Goal: Contribute content: Contribute content

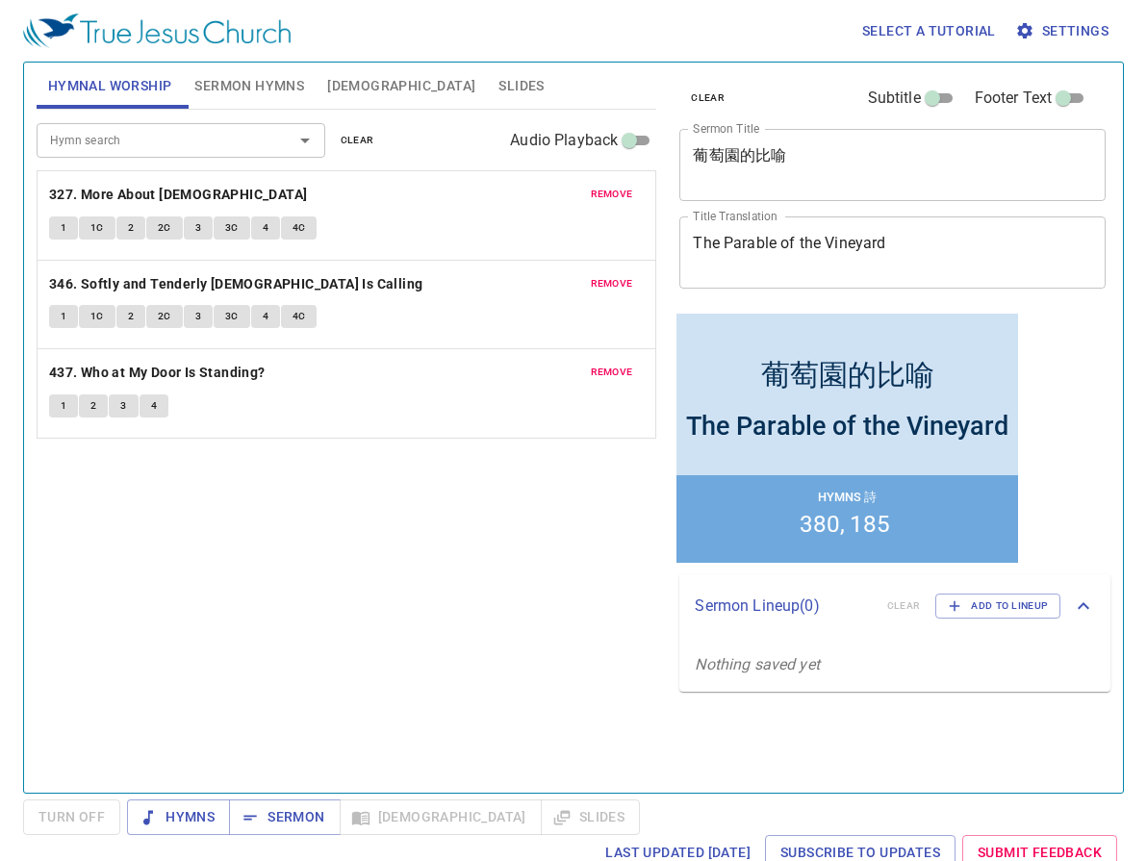
click at [606, 186] on span "remove" at bounding box center [612, 194] width 42 height 17
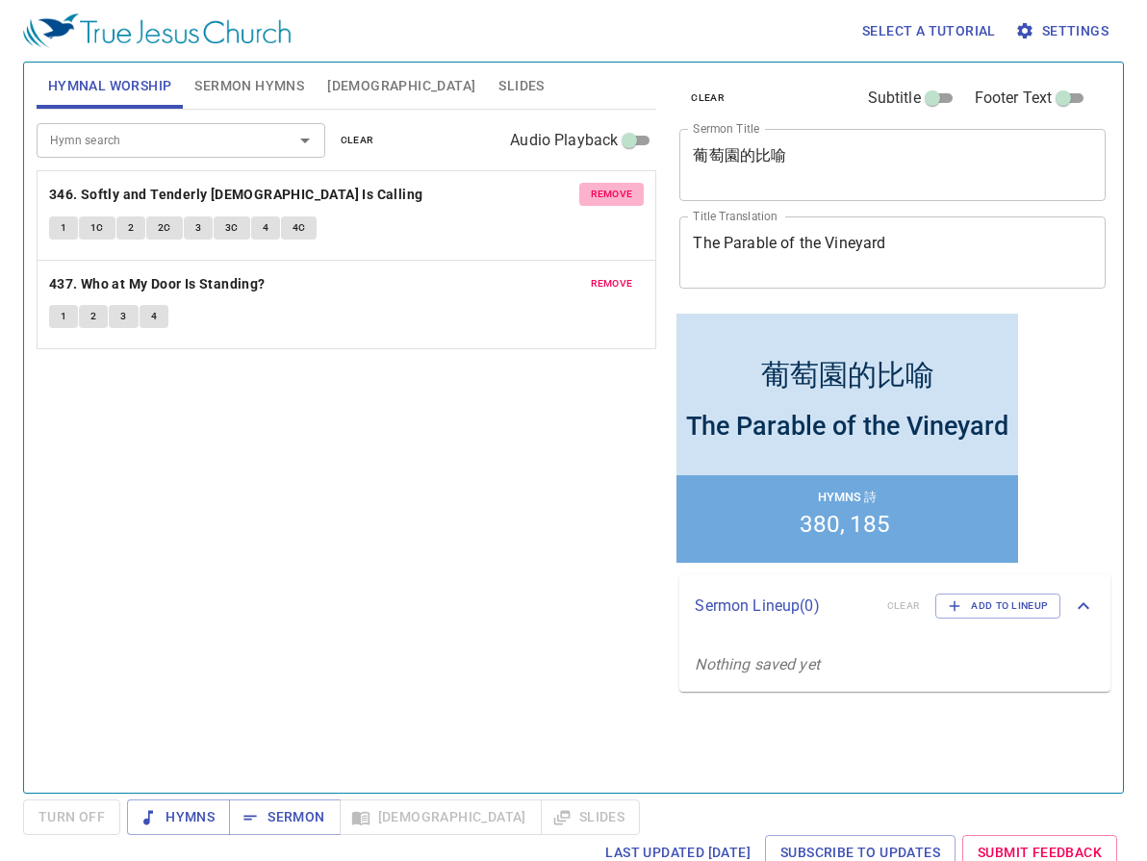
click at [606, 186] on span "remove" at bounding box center [612, 194] width 42 height 17
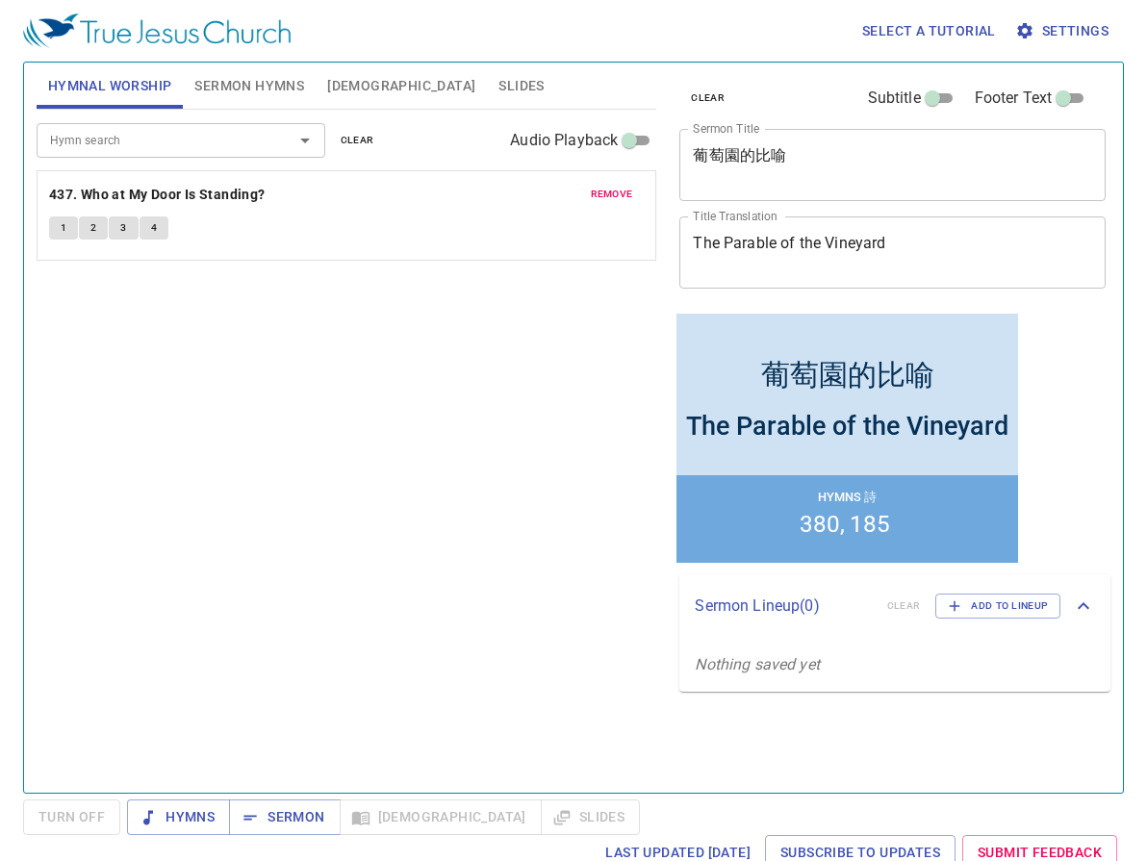
click at [606, 186] on span "remove" at bounding box center [612, 194] width 42 height 17
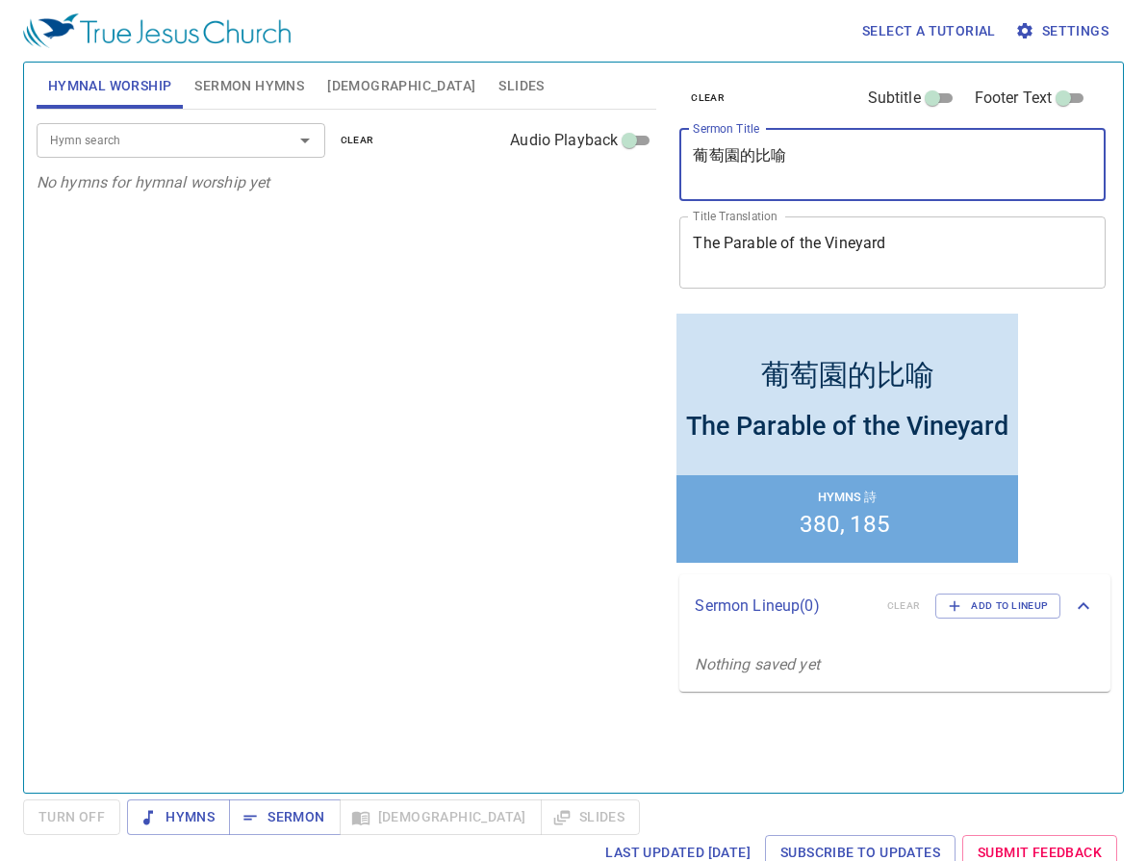
drag, startPoint x: 843, startPoint y: 160, endPoint x: 526, endPoint y: 137, distance: 317.5
click at [526, 137] on div "Hymnal Worship Sermon Hymns Bible Slides Hymn search Hymn search clear Audio Pl…" at bounding box center [574, 420] width 1090 height 731
paste textarea ""There is No Commandment Greater Than These 再沒有比這兩條誡命更大的了""
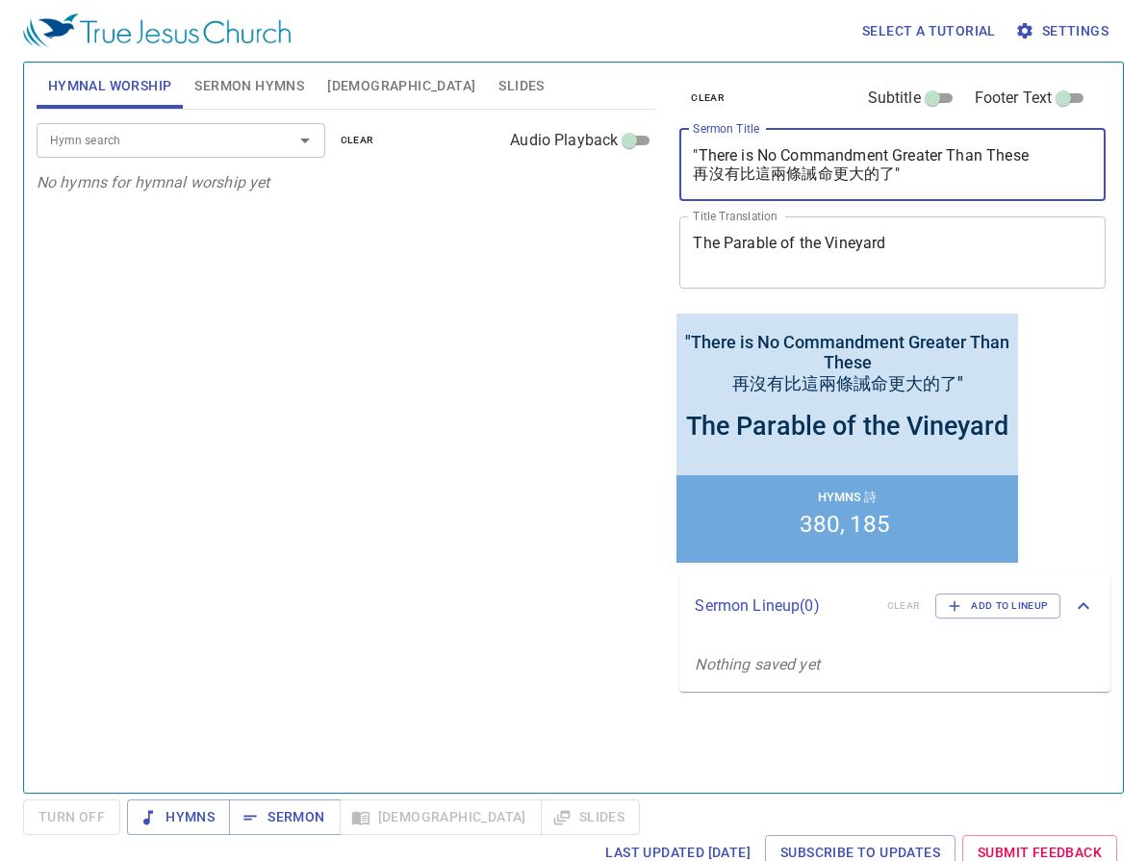
click at [1033, 156] on textarea ""There is No Commandment Greater Than These 再沒有比這兩條誡命更大的了"" at bounding box center [892, 164] width 399 height 37
click at [699, 153] on textarea ""There is No Commandment Greater Than These 再沒有比這兩條誡命更大的了"" at bounding box center [892, 164] width 399 height 37
click at [954, 174] on textarea "There is No Commandment Greater Than These 再沒有比這兩條誡命更大的了"" at bounding box center [892, 164] width 399 height 37
drag, startPoint x: 912, startPoint y: 182, endPoint x: 654, endPoint y: 169, distance: 259.2
click at [654, 169] on div "Hymnal Worship Sermon Hymns Bible Slides Hymn search Hymn search clear Audio Pl…" at bounding box center [574, 420] width 1090 height 731
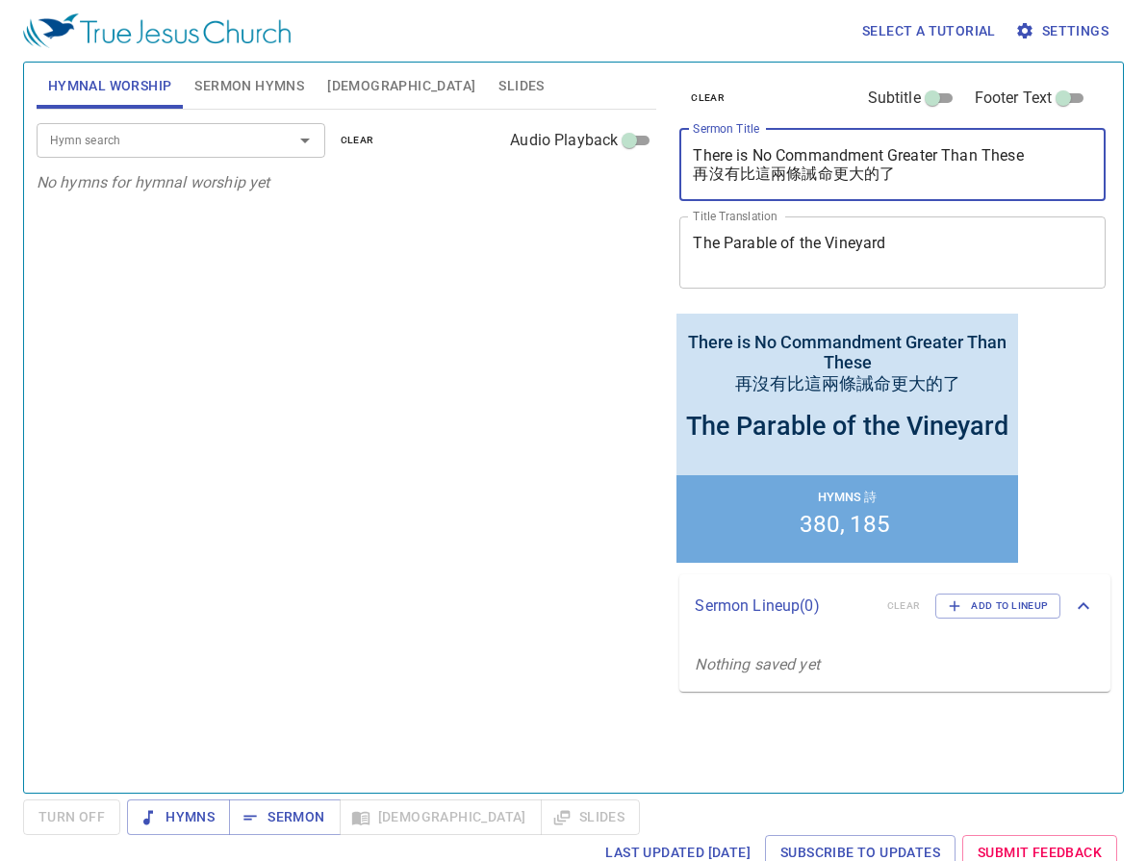
type textarea "There is No Commandment Greater Than These 再沒有比這兩條誡命更大的了"
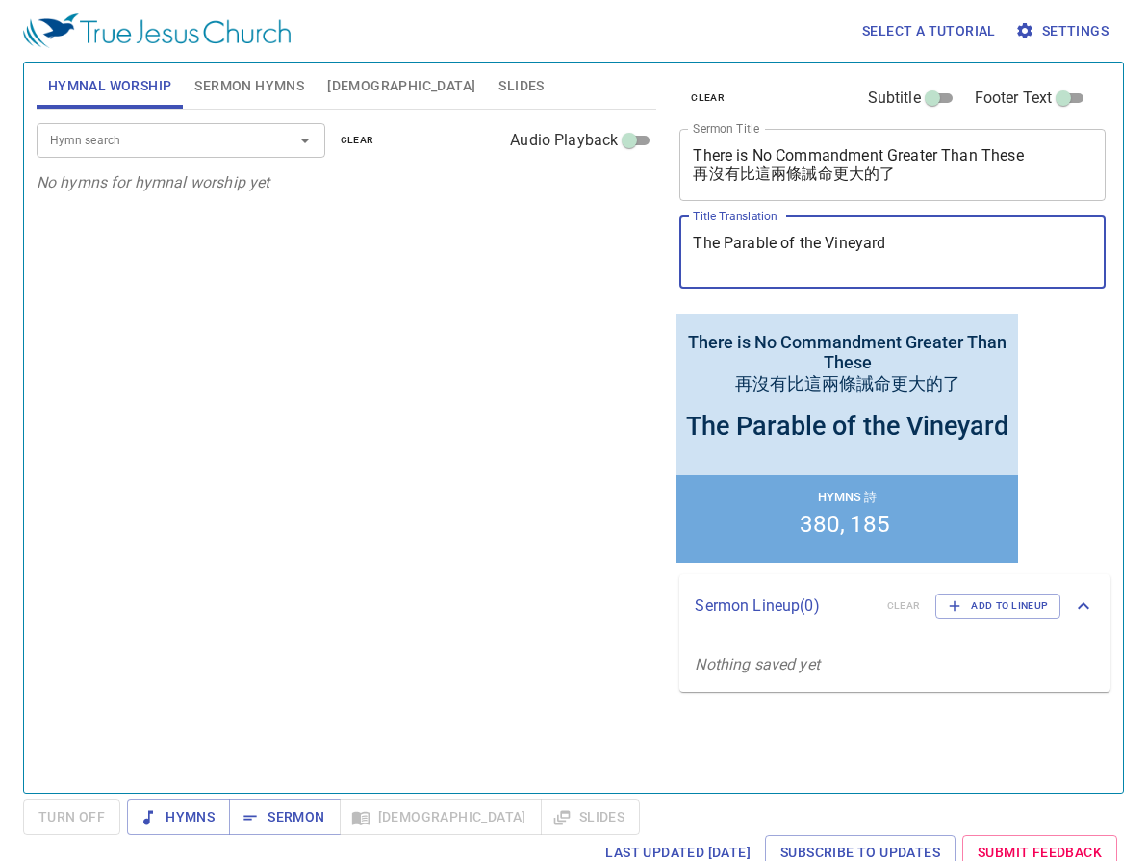
drag, startPoint x: 922, startPoint y: 237, endPoint x: 654, endPoint y: 228, distance: 268.7
click at [654, 228] on div "Hymnal Worship Sermon Hymns Bible Slides Hymn search Hymn search clear Audio Pl…" at bounding box center [574, 420] width 1090 height 731
paste textarea "再沒有比這兩條誡命更大的了"
type textarea "再沒有比這兩條誡命更大的了"
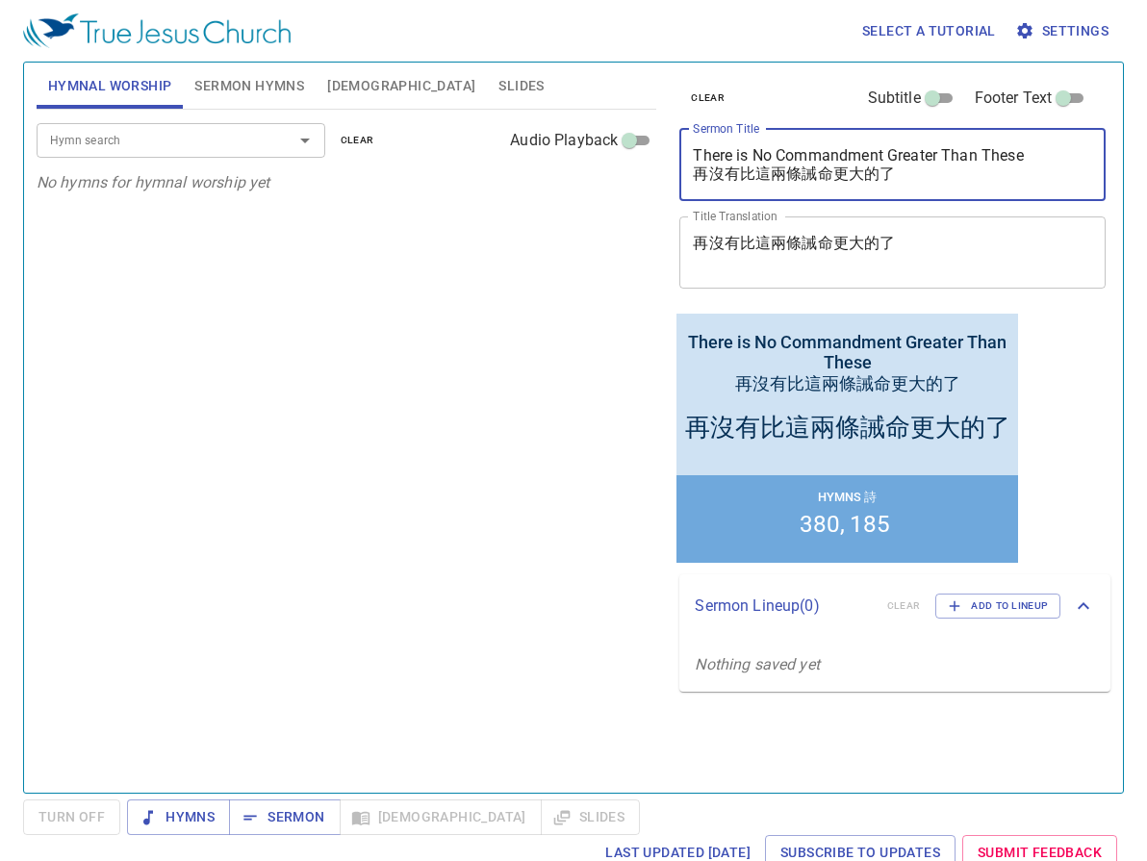
drag, startPoint x: 935, startPoint y: 179, endPoint x: 660, endPoint y: 174, distance: 274.4
click at [660, 174] on div "Hymnal Worship Sermon Hymns Bible Slides Hymn search Hymn search clear Audio Pl…" at bounding box center [574, 420] width 1090 height 731
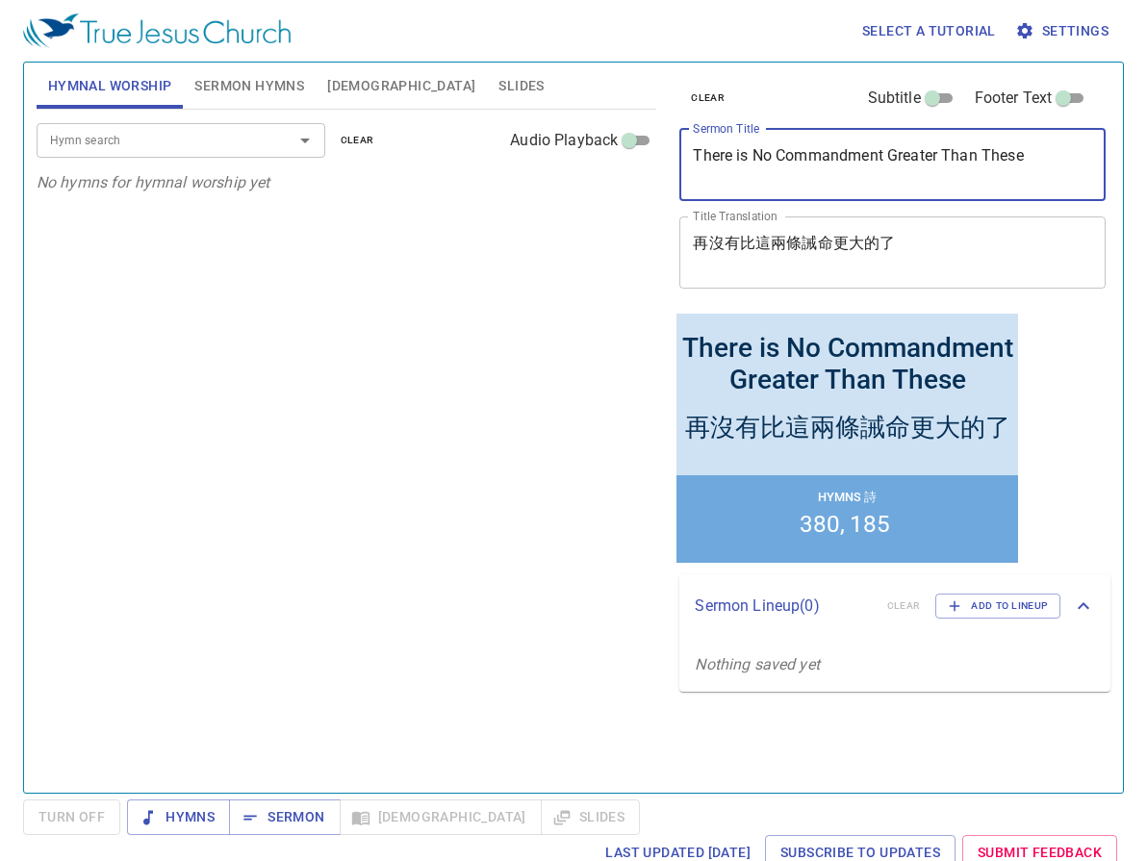
click at [705, 170] on textarea "There is No Commandment Greater Than These" at bounding box center [892, 164] width 399 height 37
click at [745, 167] on textarea "There is No Commandment Greater Than These" at bounding box center [892, 164] width 399 height 37
type textarea "There is No Commandment Greater Than These"
click at [286, 89] on span "Sermon Hymns" at bounding box center [249, 86] width 110 height 24
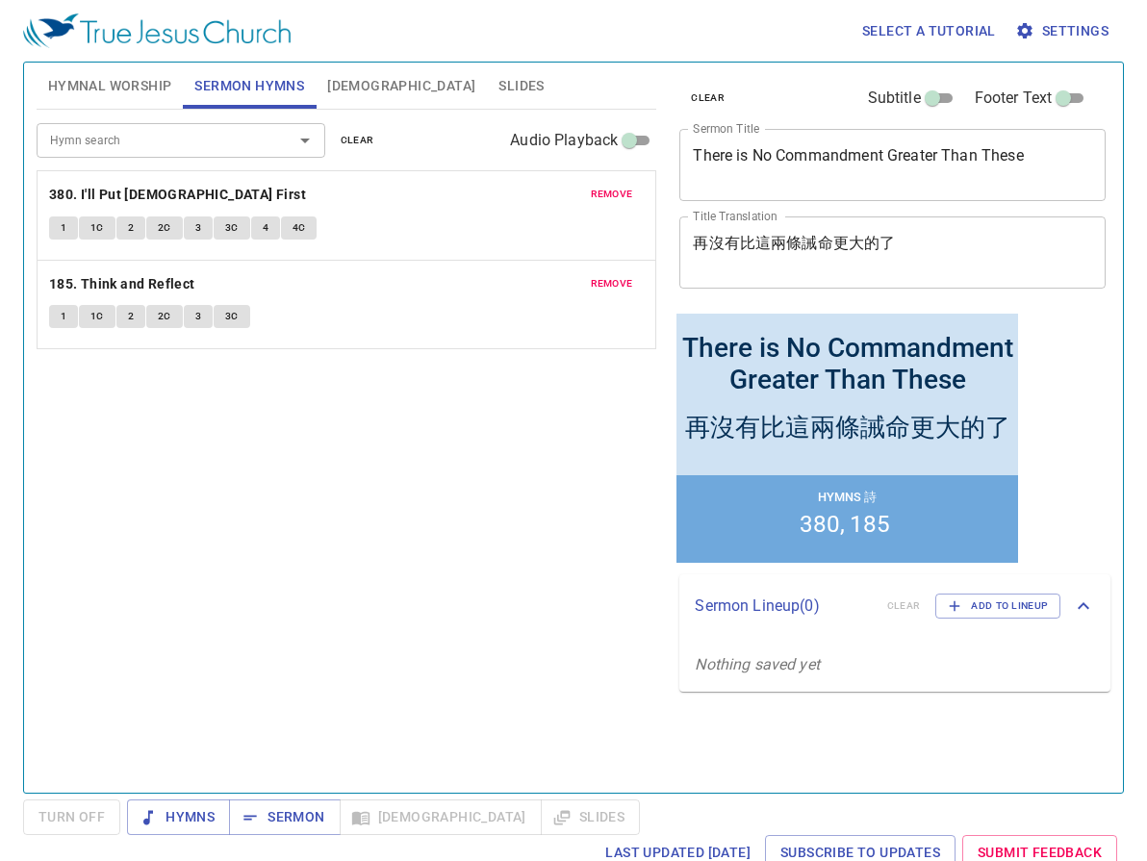
click at [622, 192] on span "remove" at bounding box center [612, 194] width 42 height 17
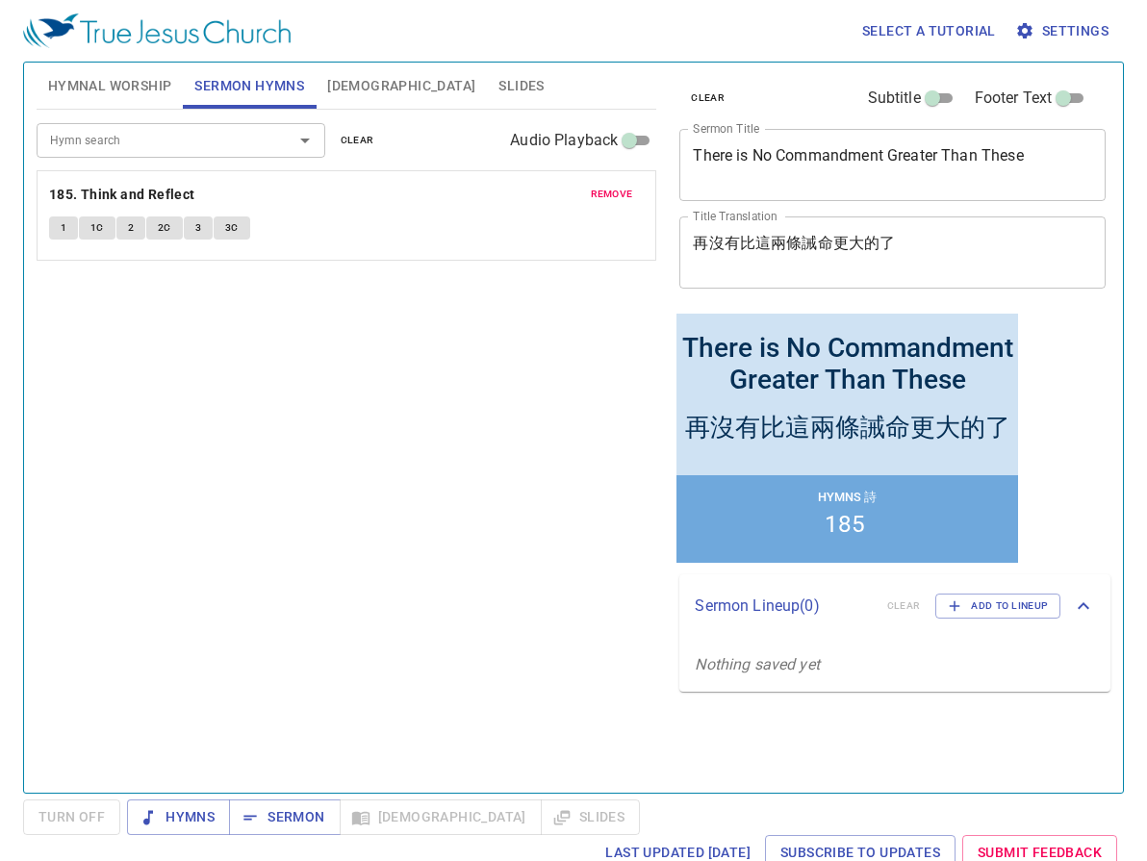
click at [623, 192] on span "remove" at bounding box center [612, 194] width 42 height 17
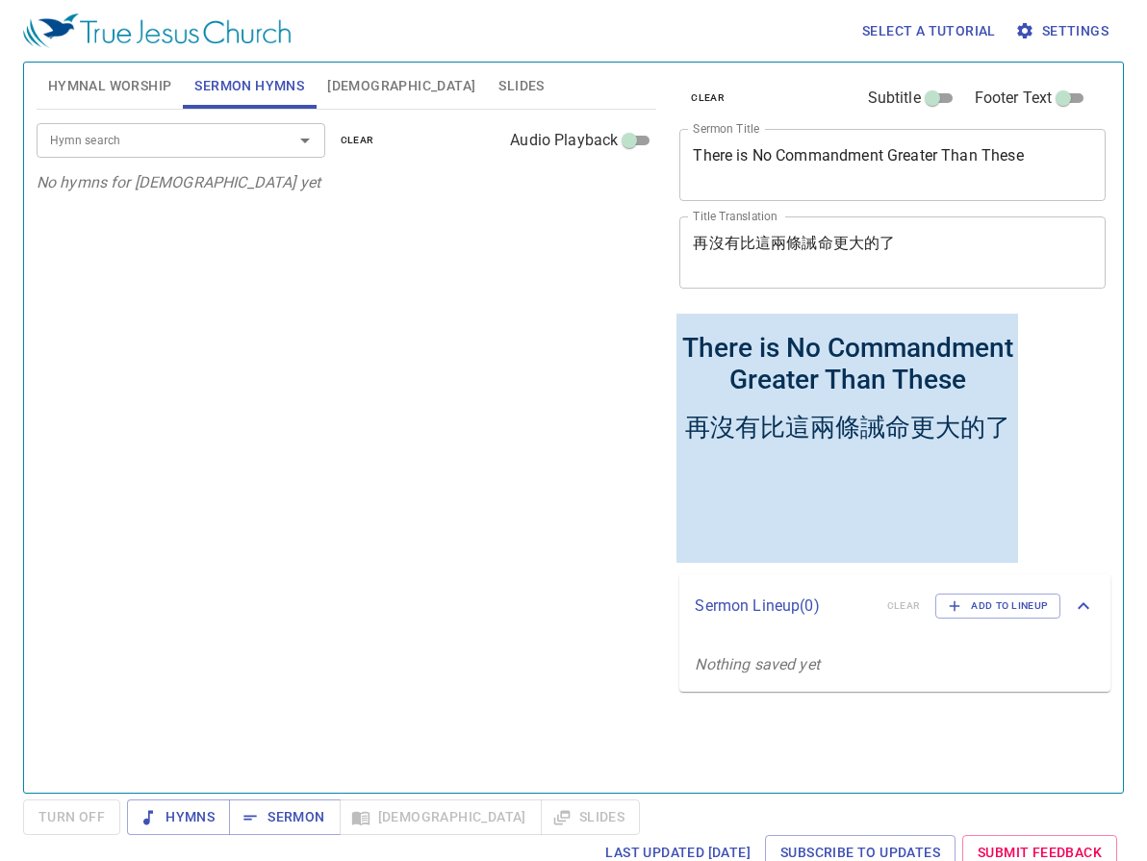
click at [158, 148] on input "Hymn search" at bounding box center [152, 140] width 220 height 22
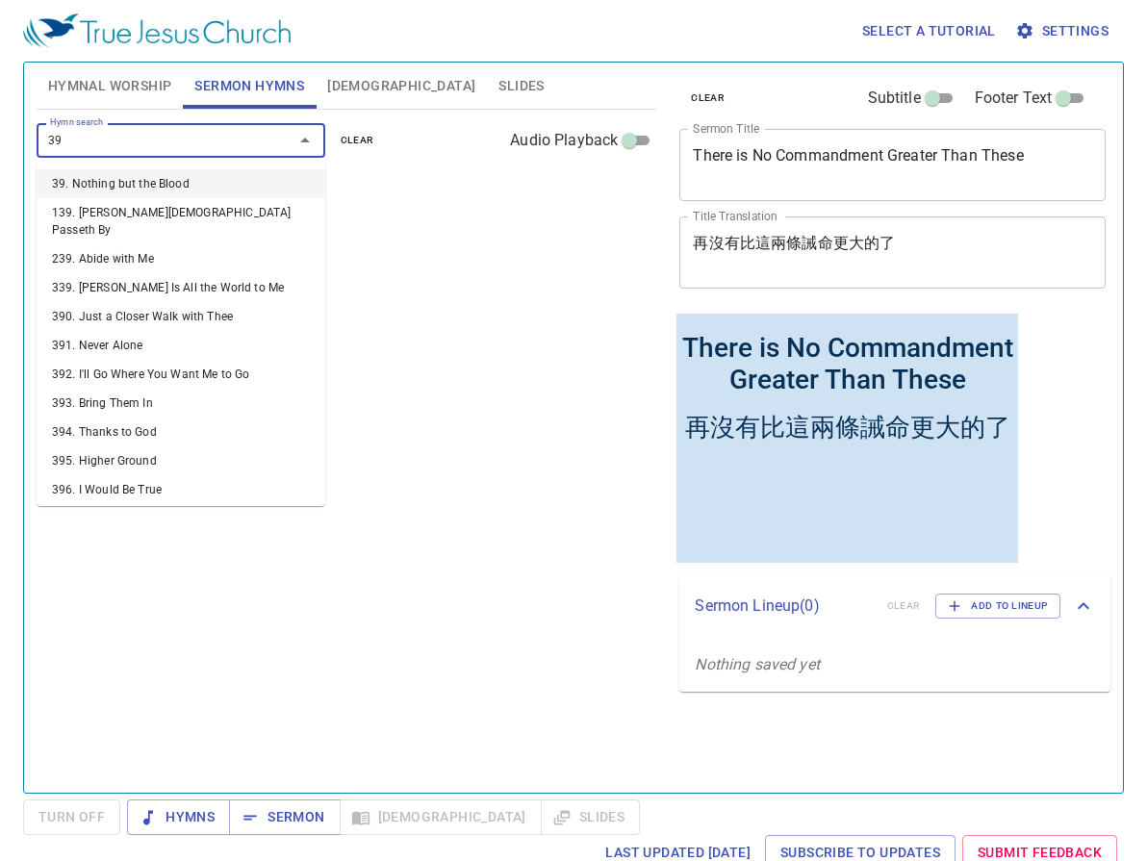
type input "396"
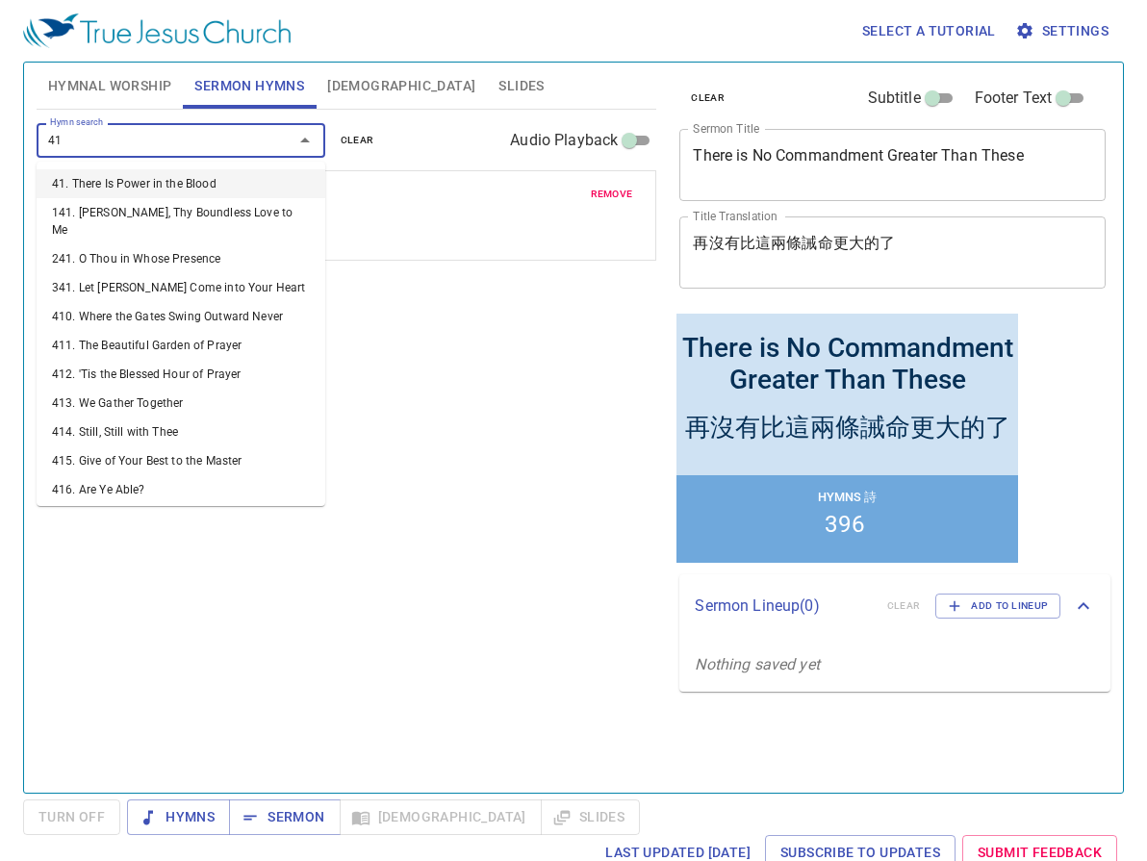
type input "419"
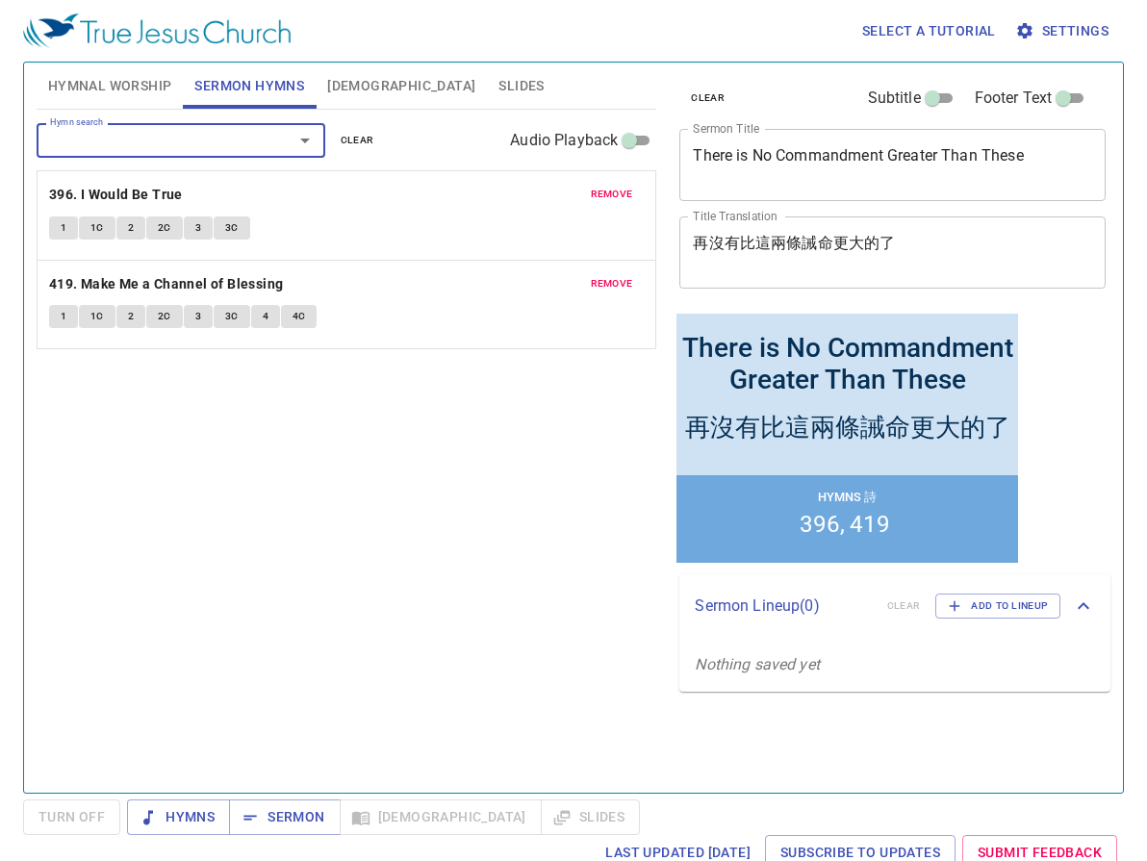
click at [86, 87] on span "Hymnal Worship" at bounding box center [110, 86] width 124 height 24
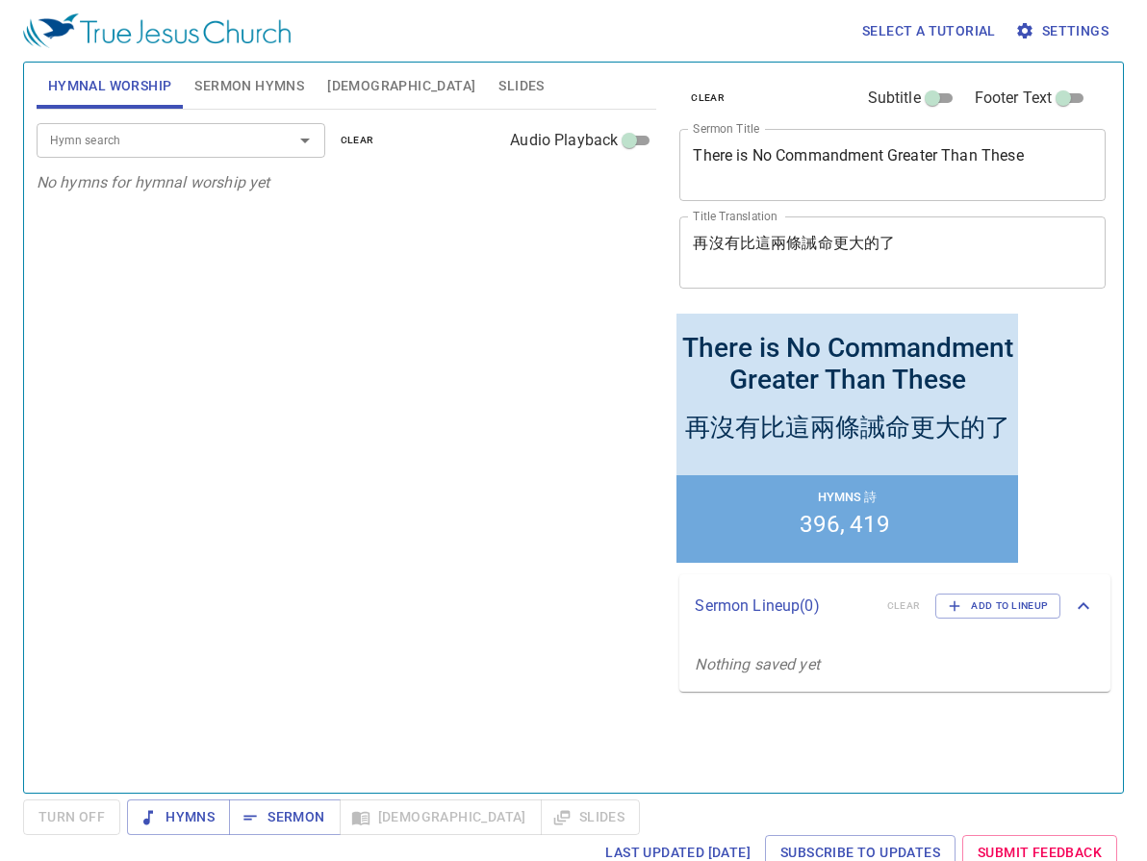
click at [156, 143] on input "Hymn search" at bounding box center [152, 140] width 220 height 22
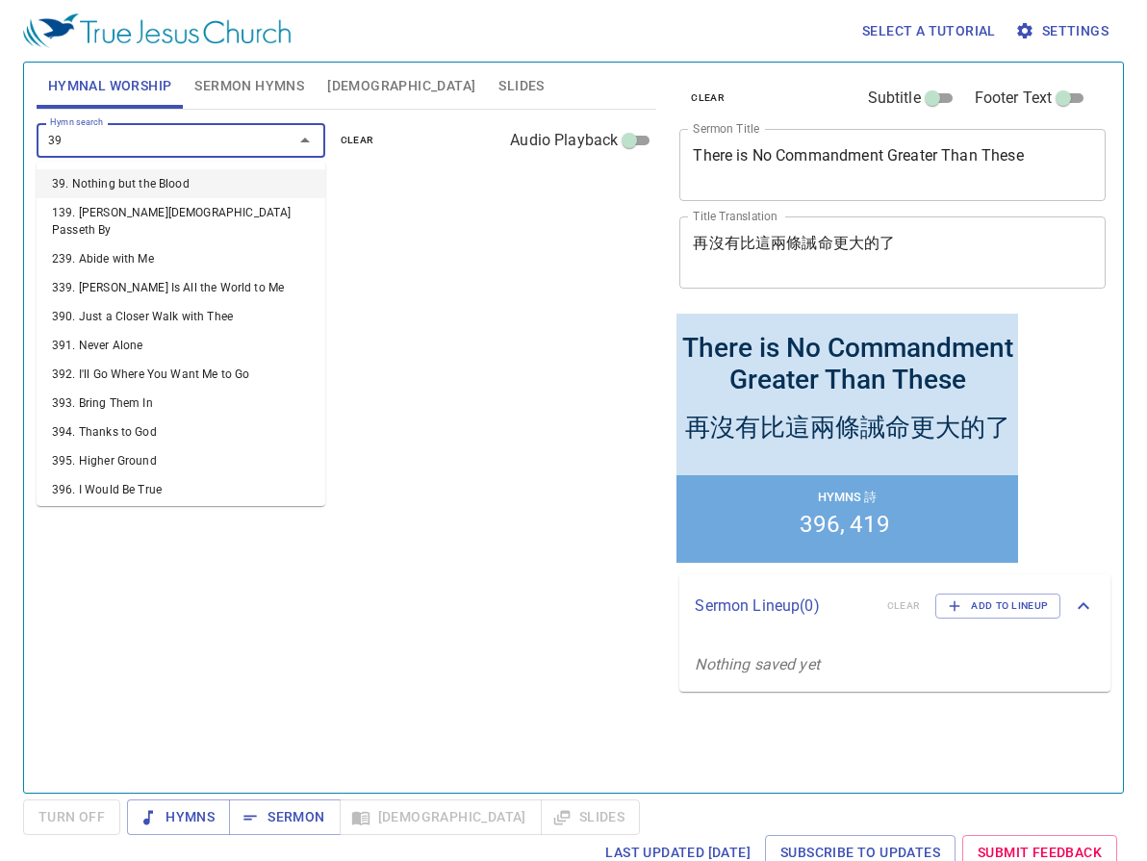
type input "395"
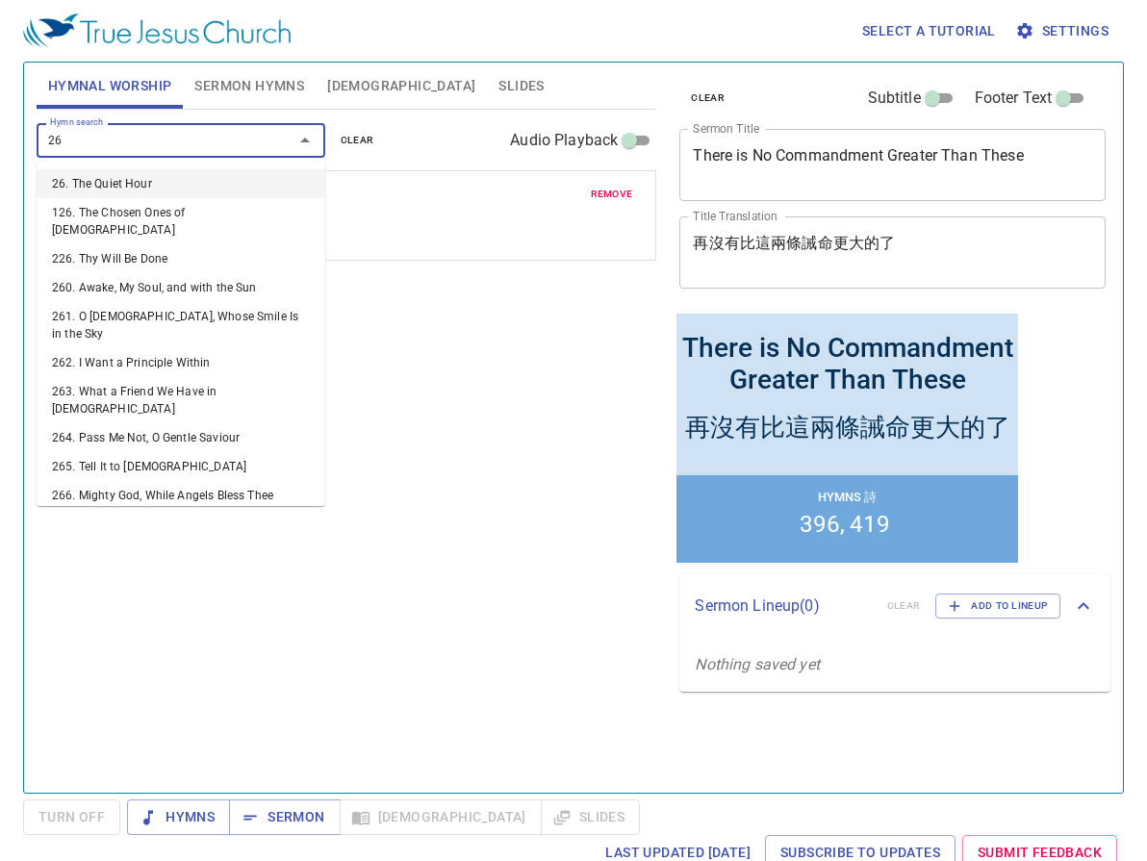
type input "262"
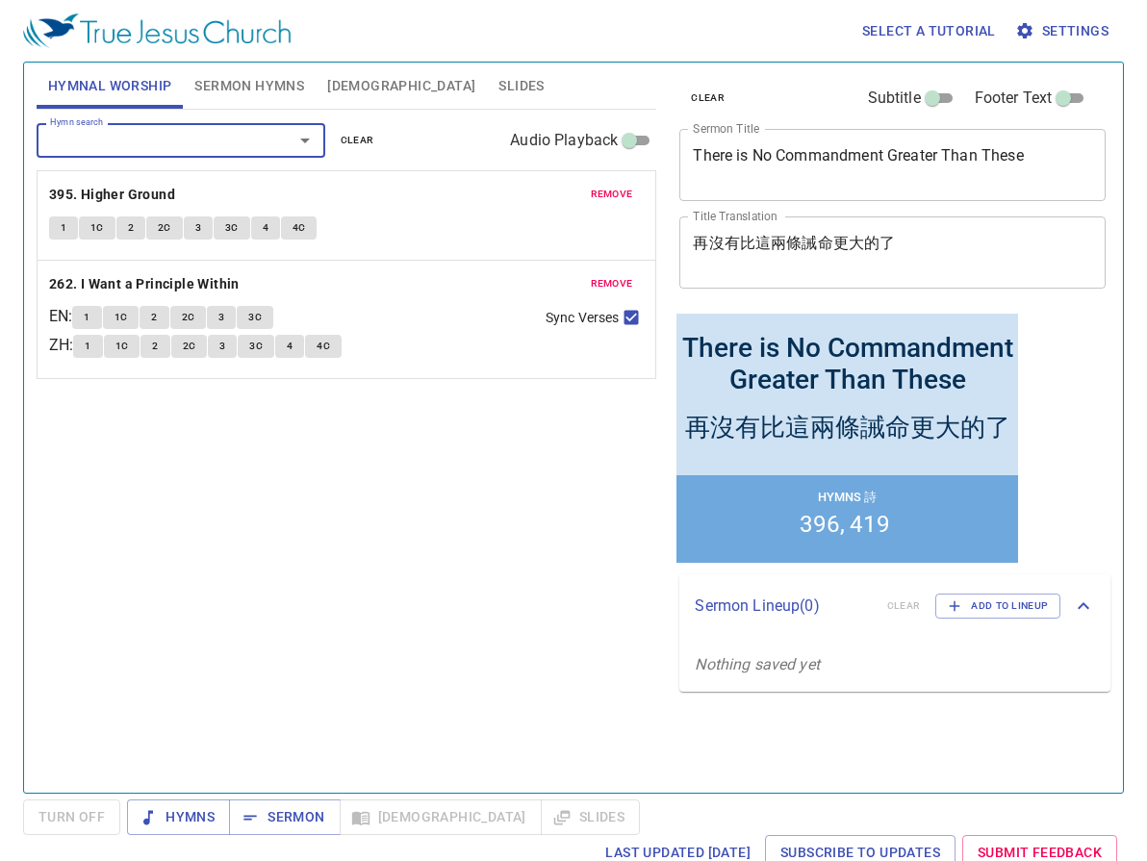
click at [205, 140] on input "Hymn search" at bounding box center [152, 140] width 220 height 22
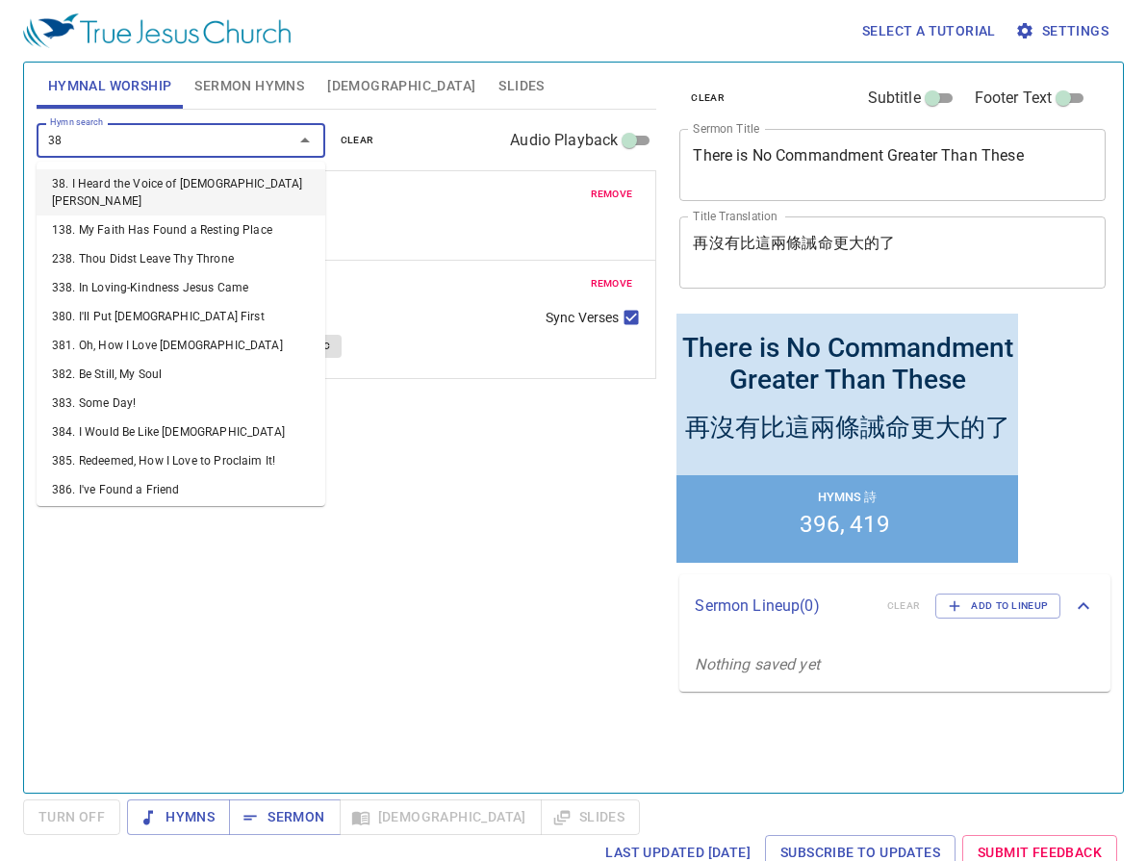
type input "384"
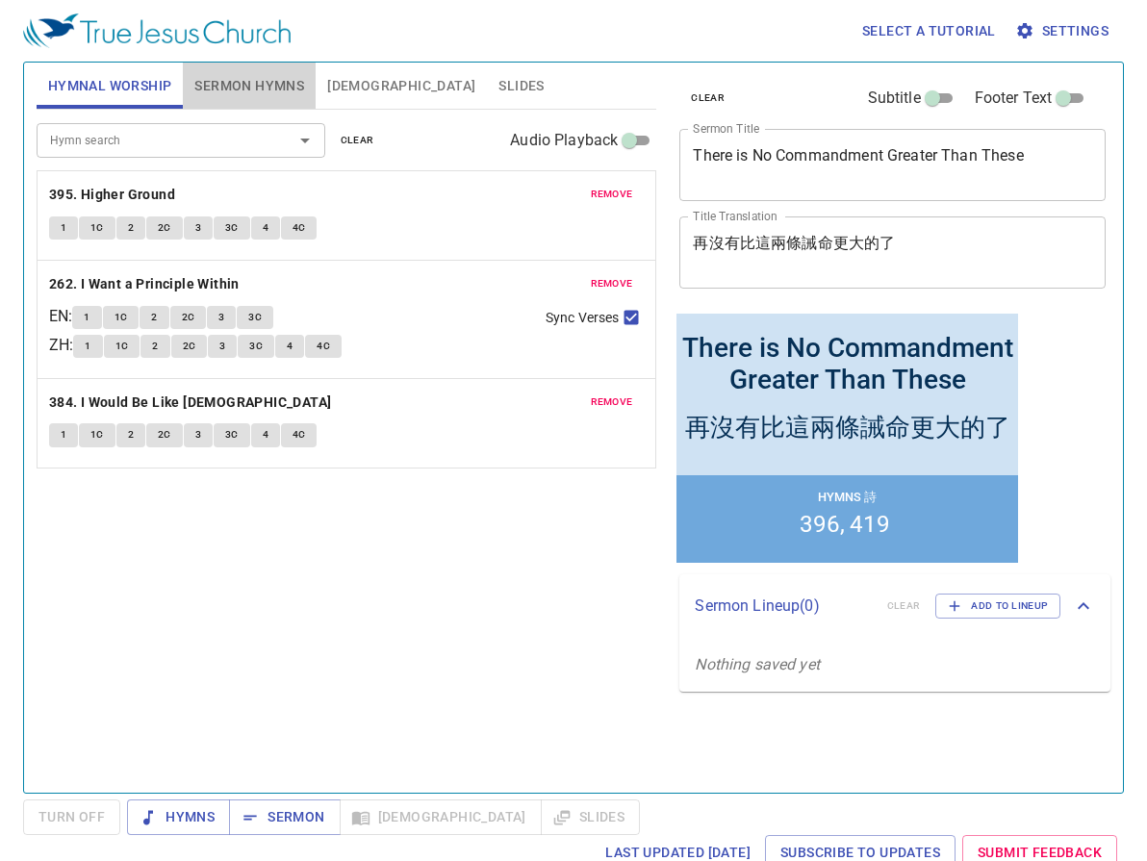
click at [269, 88] on span "Sermon Hymns" at bounding box center [249, 86] width 110 height 24
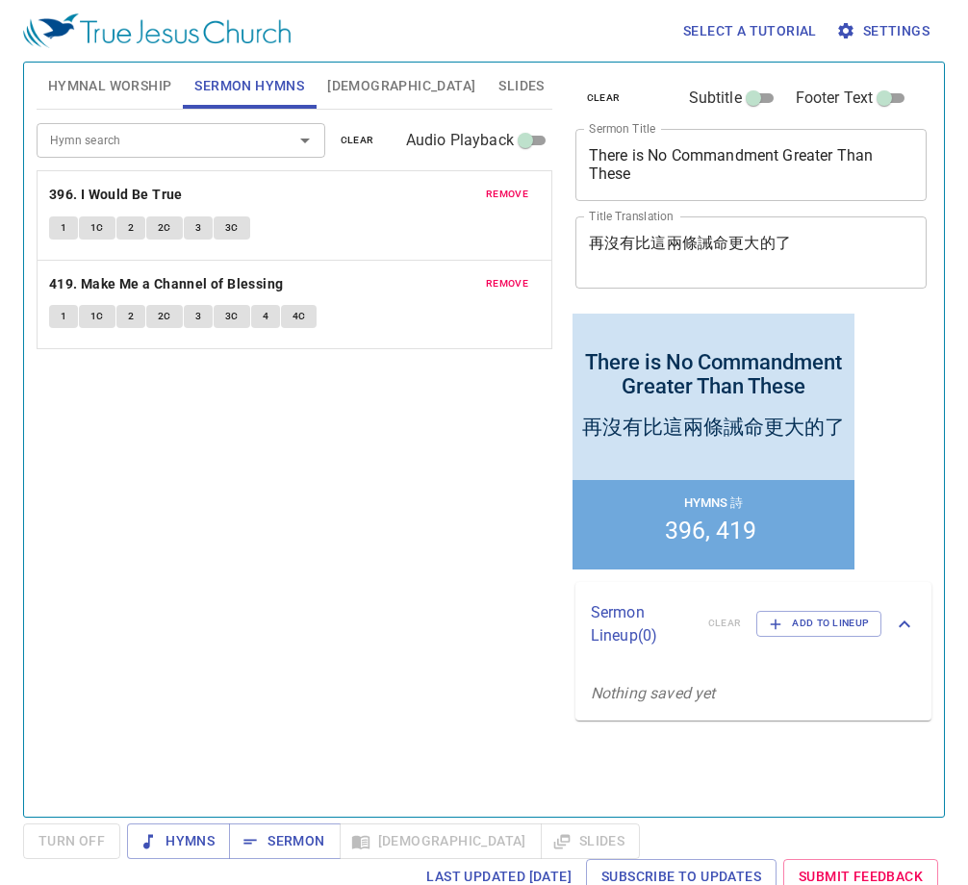
click at [95, 89] on span "Hymnal Worship" at bounding box center [110, 86] width 124 height 24
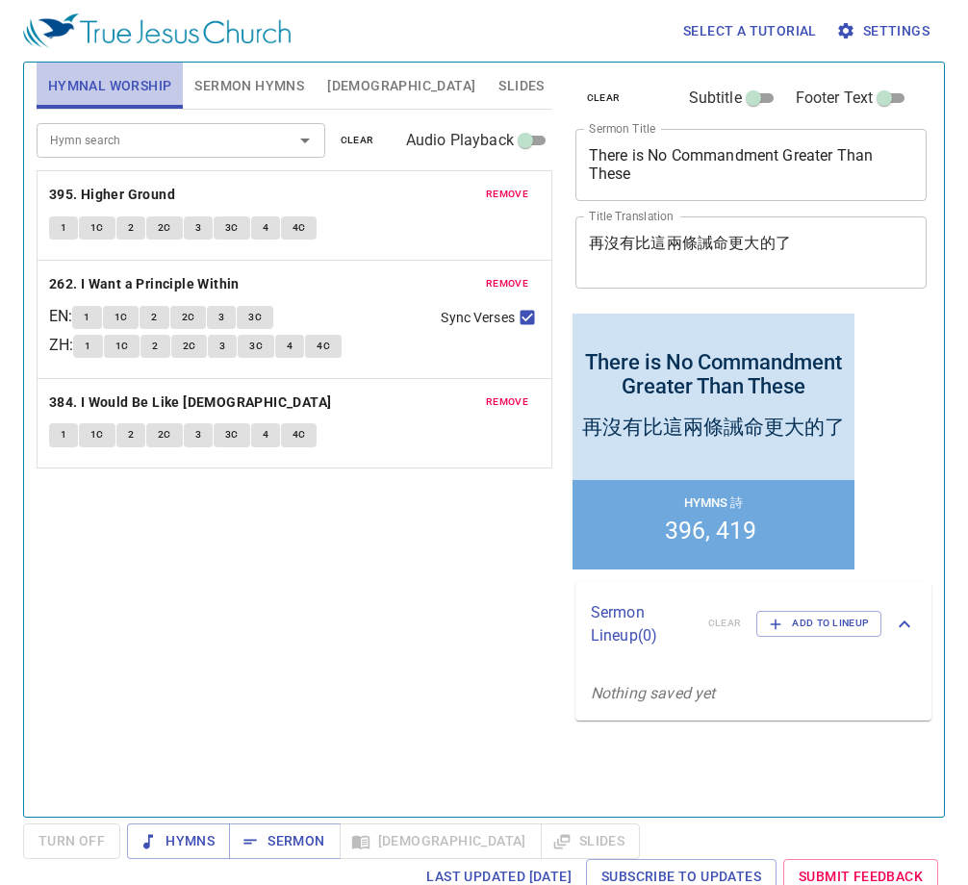
click at [95, 89] on span "Hymnal Worship" at bounding box center [110, 86] width 124 height 24
click at [194, 837] on span "Hymns" at bounding box center [178, 842] width 72 height 24
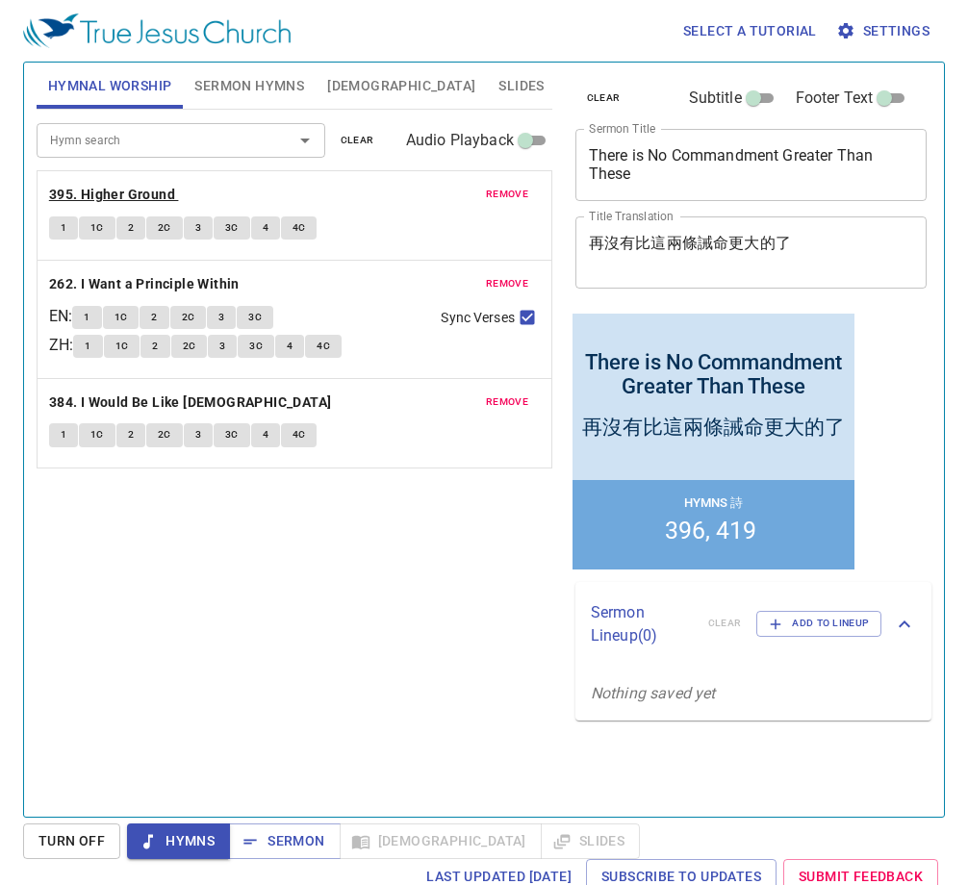
click at [94, 192] on b "395. Higher Ground" at bounding box center [112, 195] width 126 height 24
click at [61, 228] on span "1" at bounding box center [64, 227] width 6 height 17
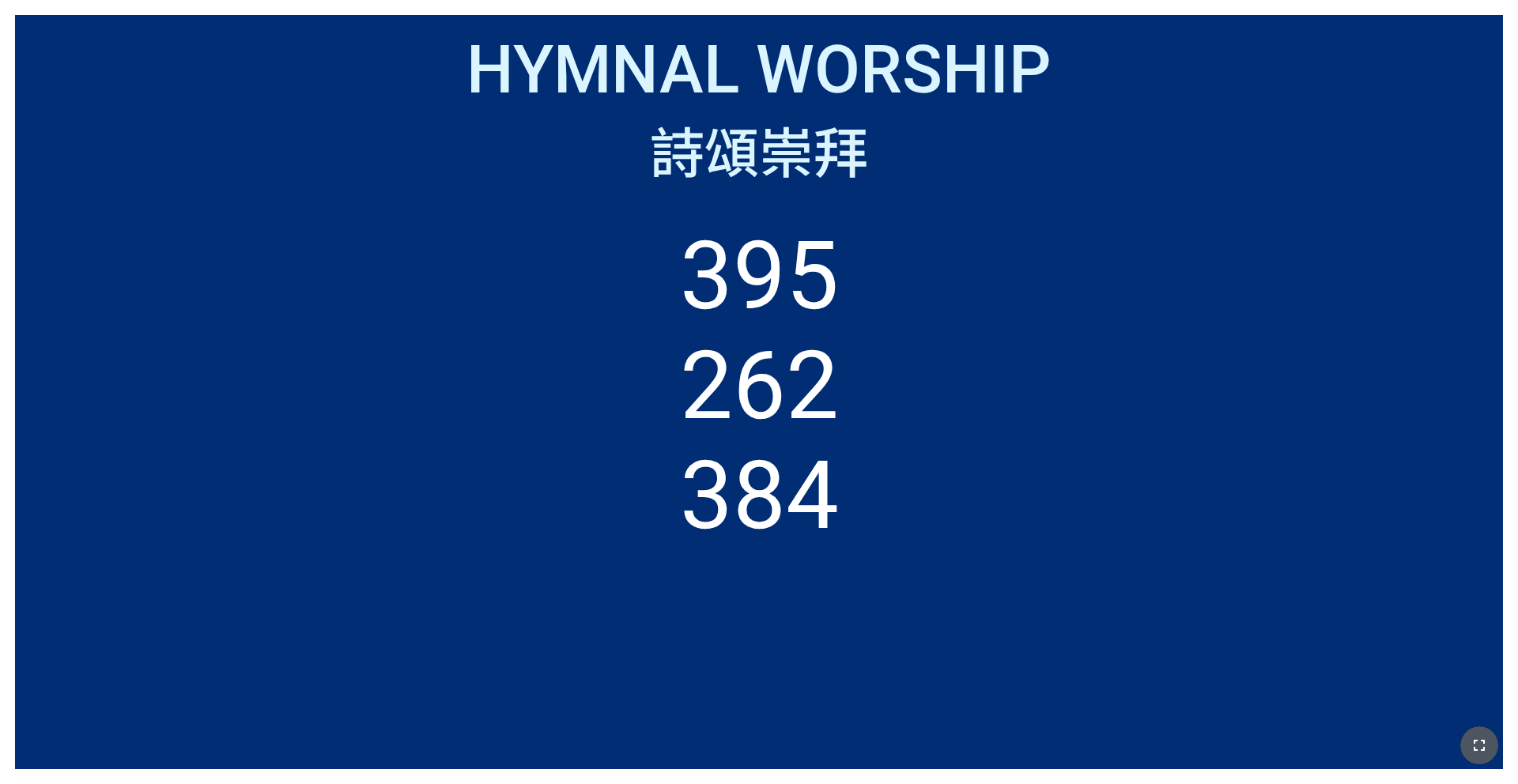
click at [1470, 740] on icon "button" at bounding box center [1479, 745] width 19 height 19
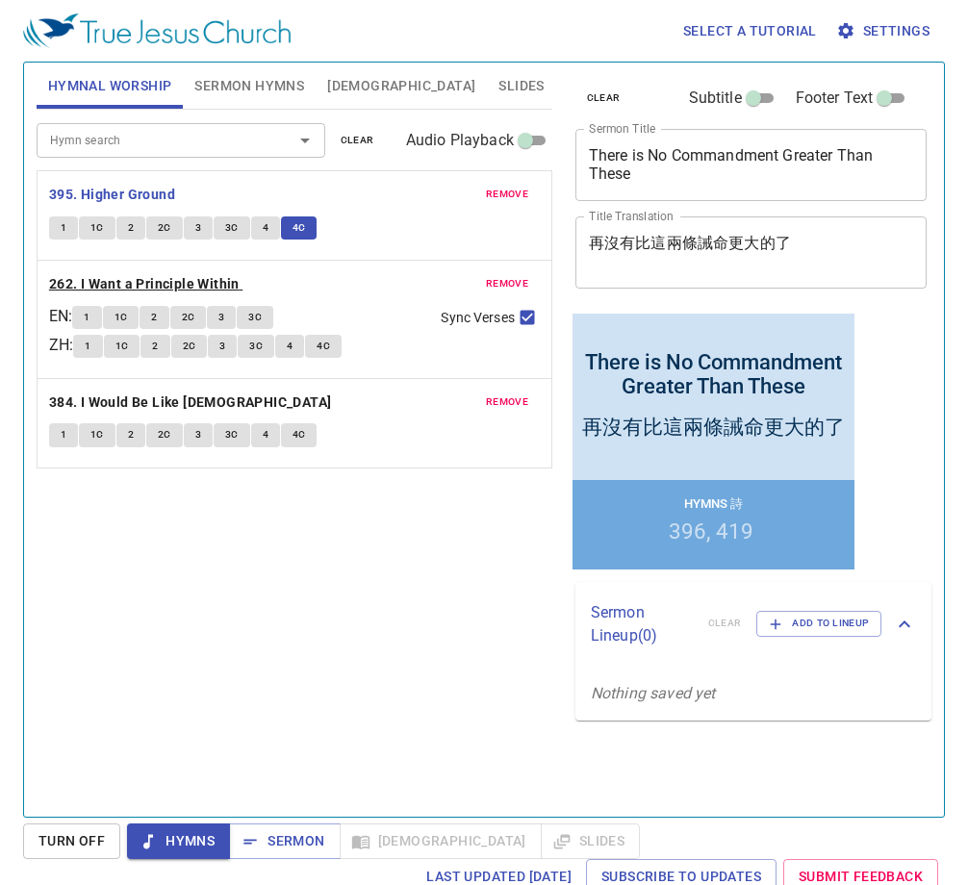
click at [91, 287] on b "262. I Want a Principle Within" at bounding box center [144, 284] width 191 height 24
click at [90, 314] on span "1" at bounding box center [87, 317] width 6 height 17
click at [530, 314] on input "Sync Verses" at bounding box center [527, 321] width 25 height 25
checkbox input "false"
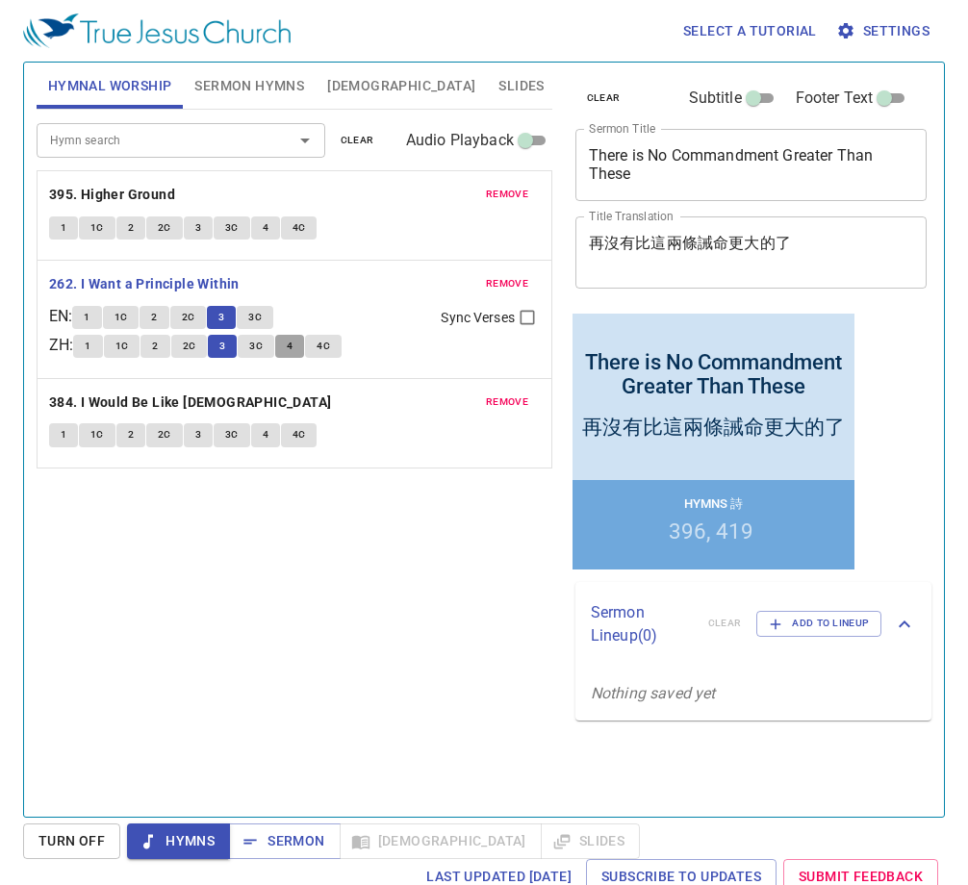
click at [293, 349] on span "4" at bounding box center [290, 346] width 6 height 17
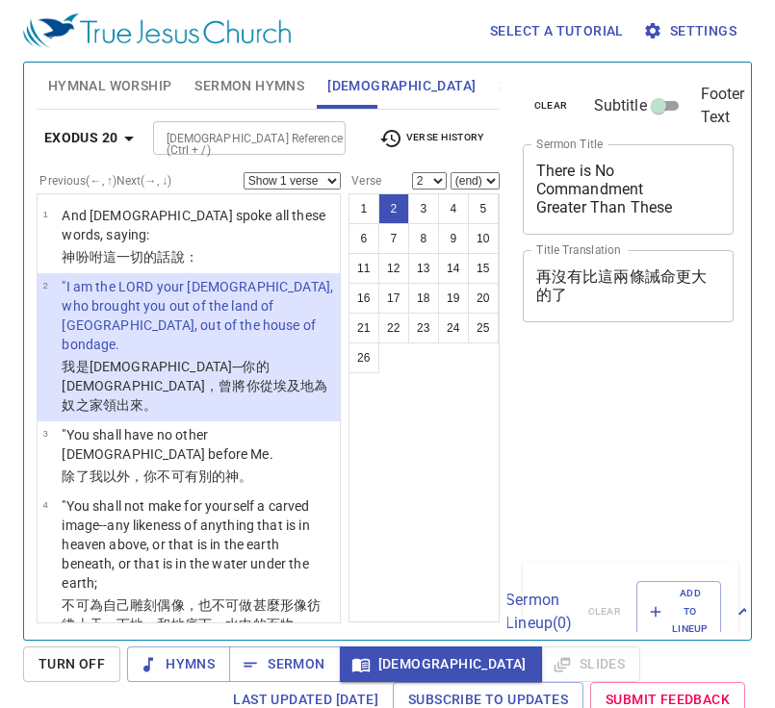
select select "2"
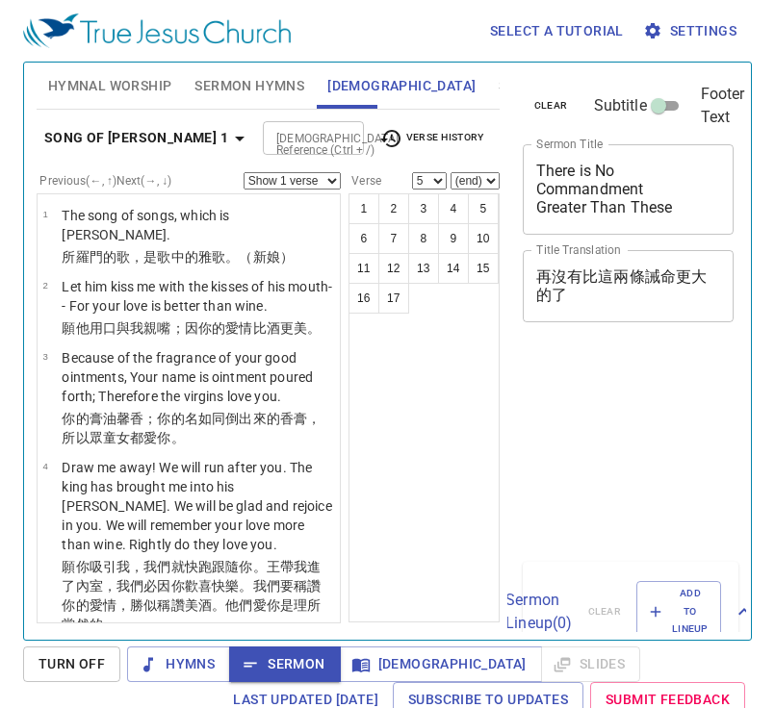
select select "5"
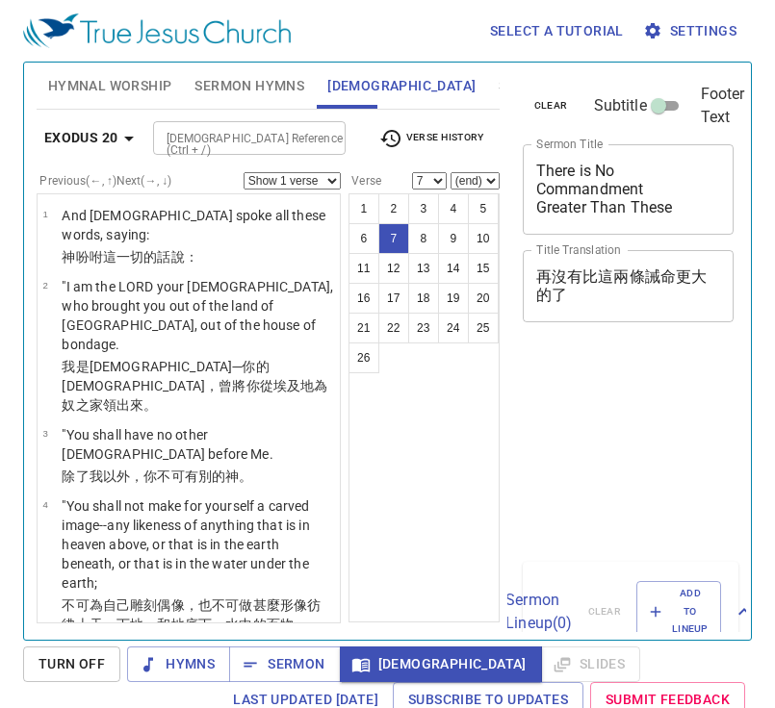
select select "7"
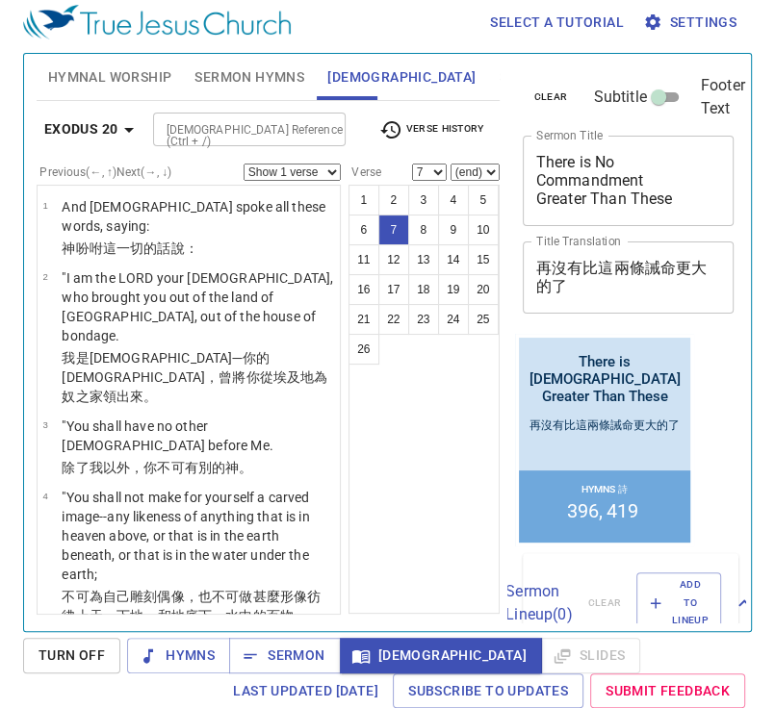
scroll to position [487, 0]
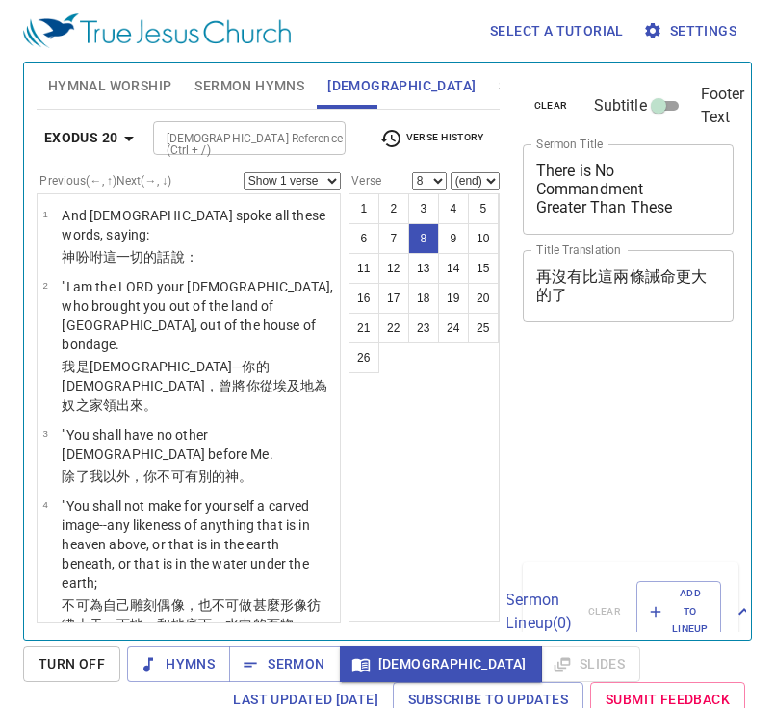
select select "8"
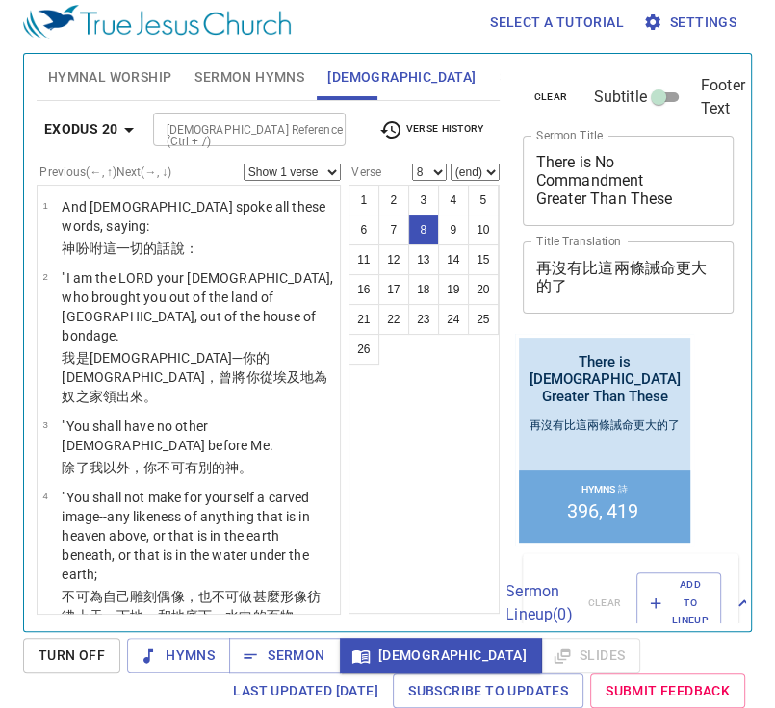
scroll to position [697, 0]
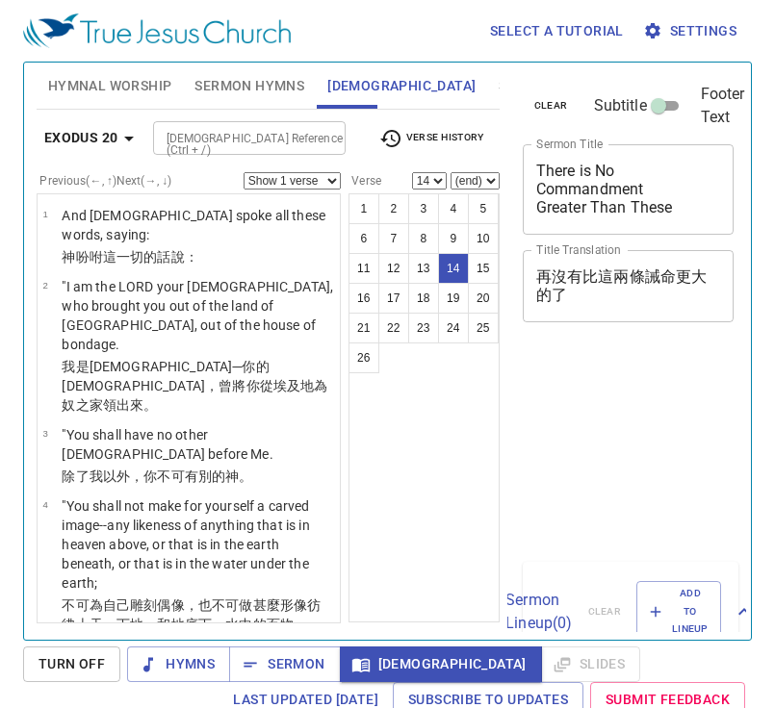
select select "14"
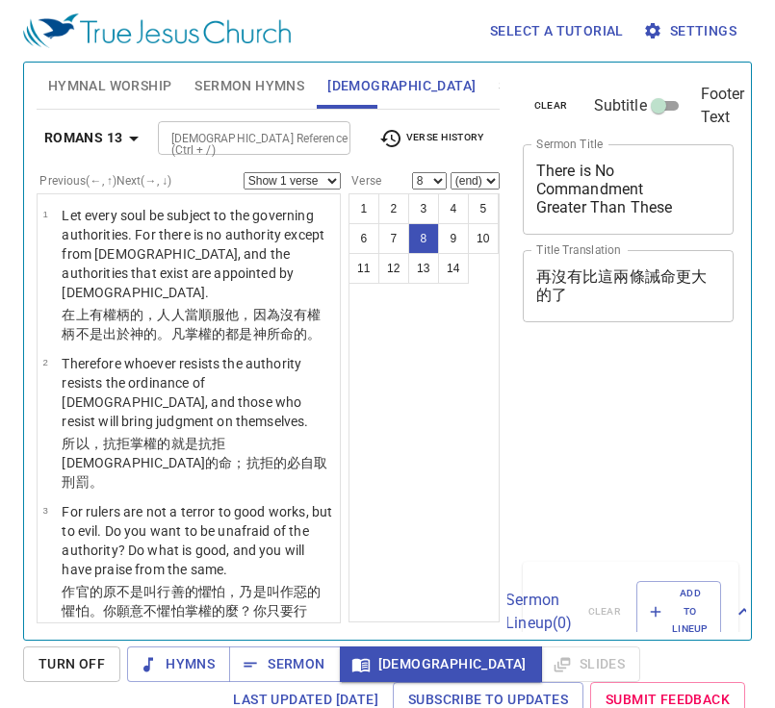
select select "8"
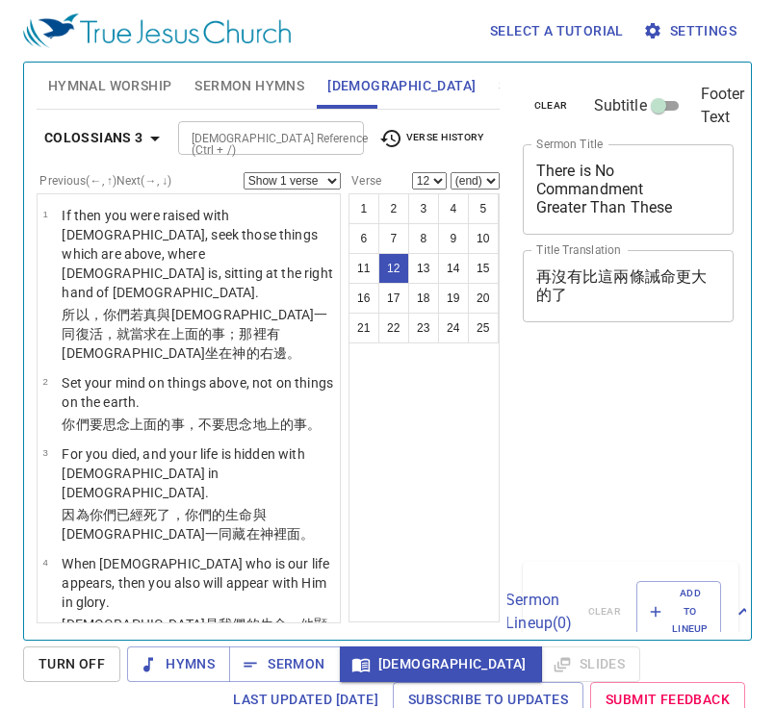
select select "12"
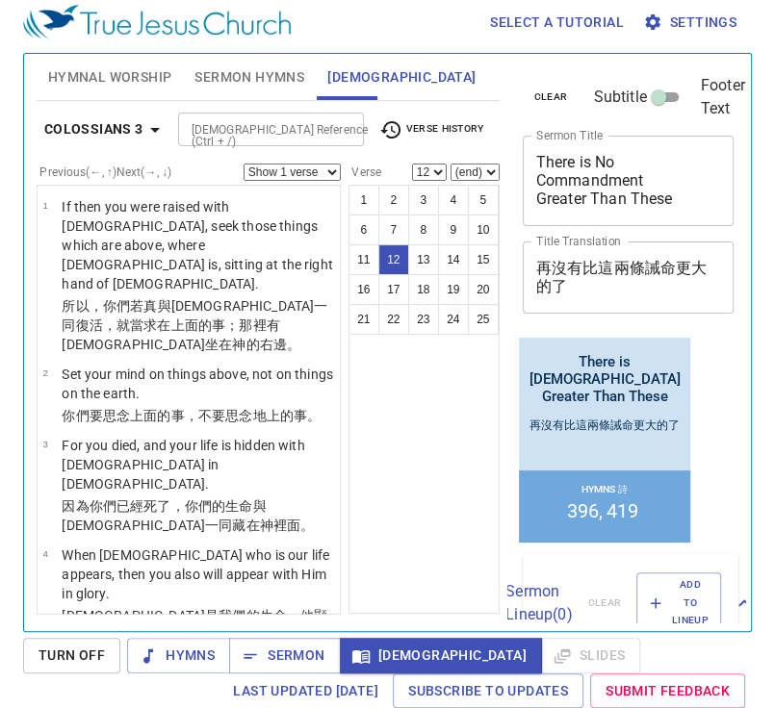
scroll to position [1027, 0]
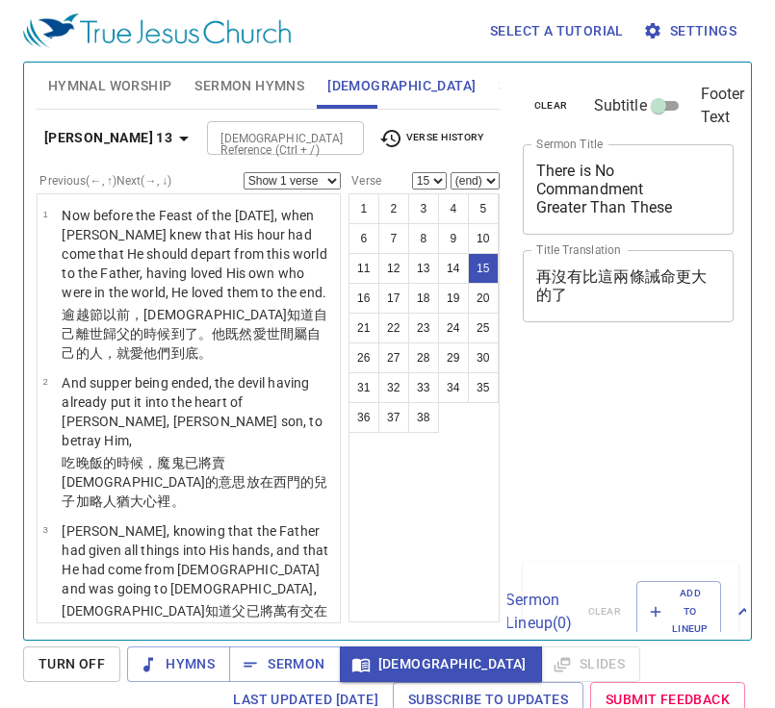
select select "15"
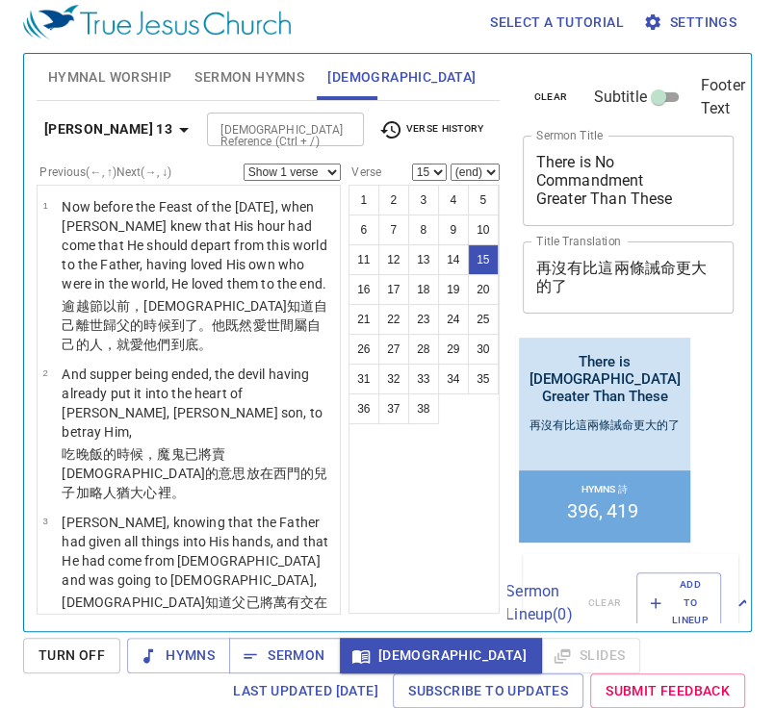
scroll to position [1471, 0]
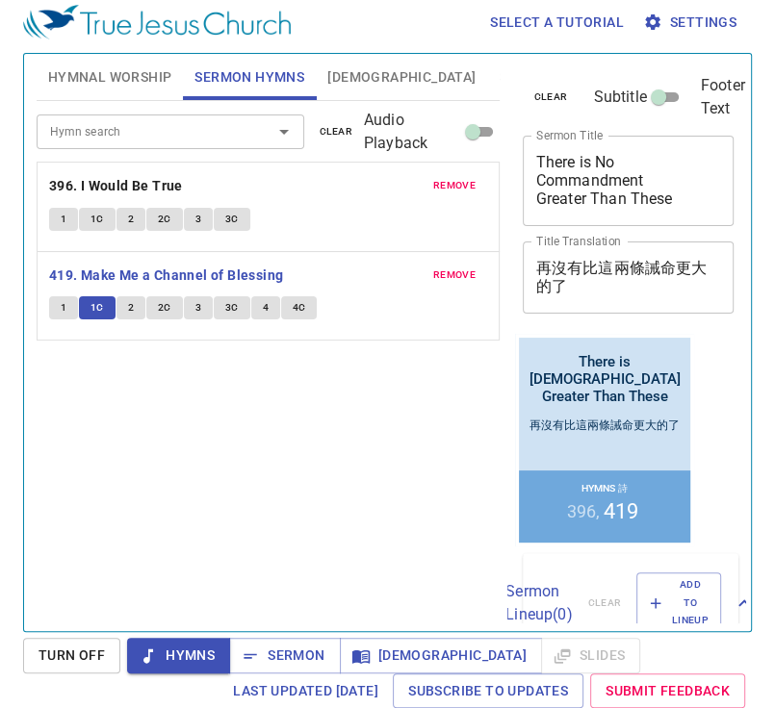
scroll to position [9, 0]
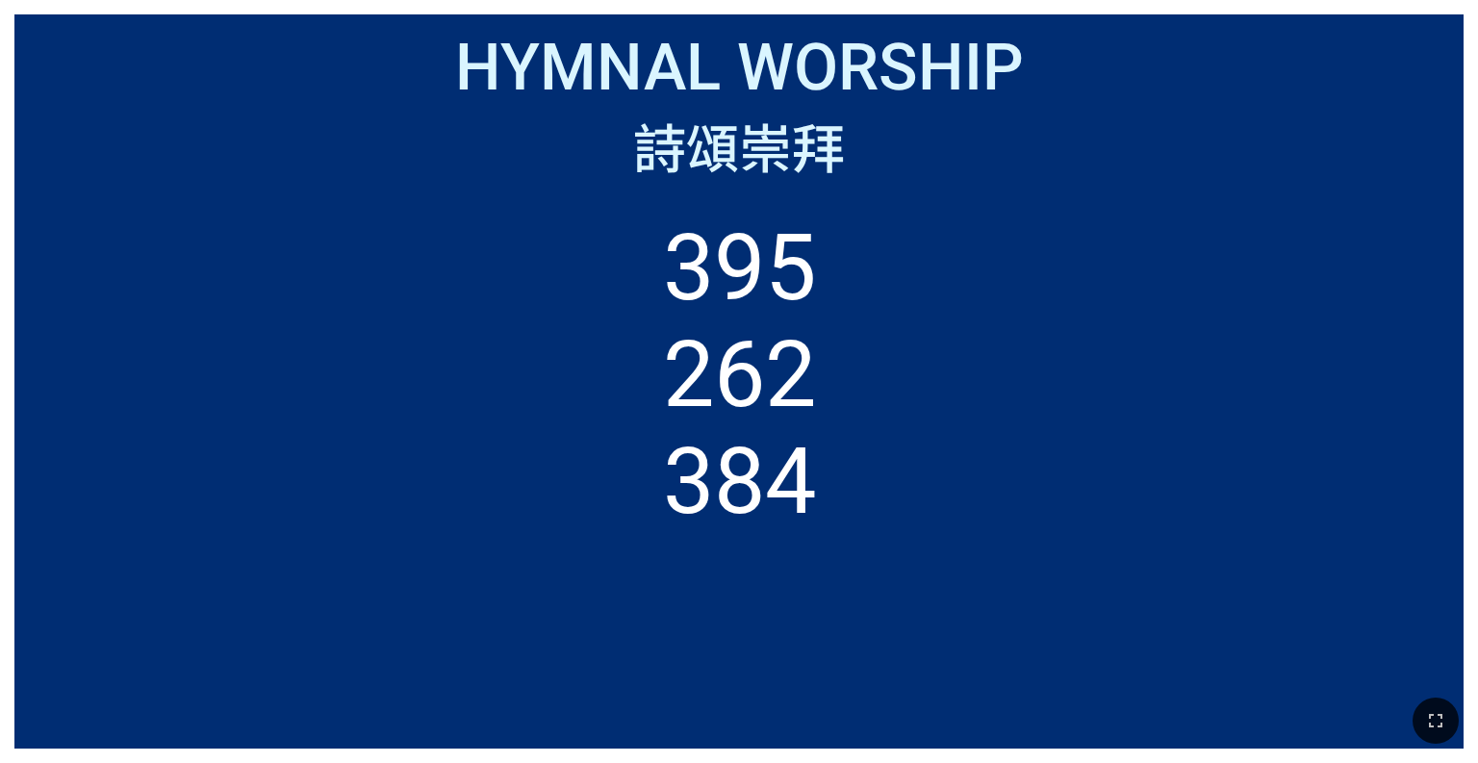
click at [769, 476] on li "384" at bounding box center [739, 481] width 153 height 107
click at [990, 497] on ol "395 262 384" at bounding box center [739, 466] width 1419 height 503
drag, startPoint x: 1332, startPoint y: 550, endPoint x: 1396, endPoint y: 551, distance: 63.5
click at [1396, 551] on ol "395 262 384" at bounding box center [739, 466] width 1419 height 503
click at [1436, 747] on div at bounding box center [739, 721] width 1478 height 85
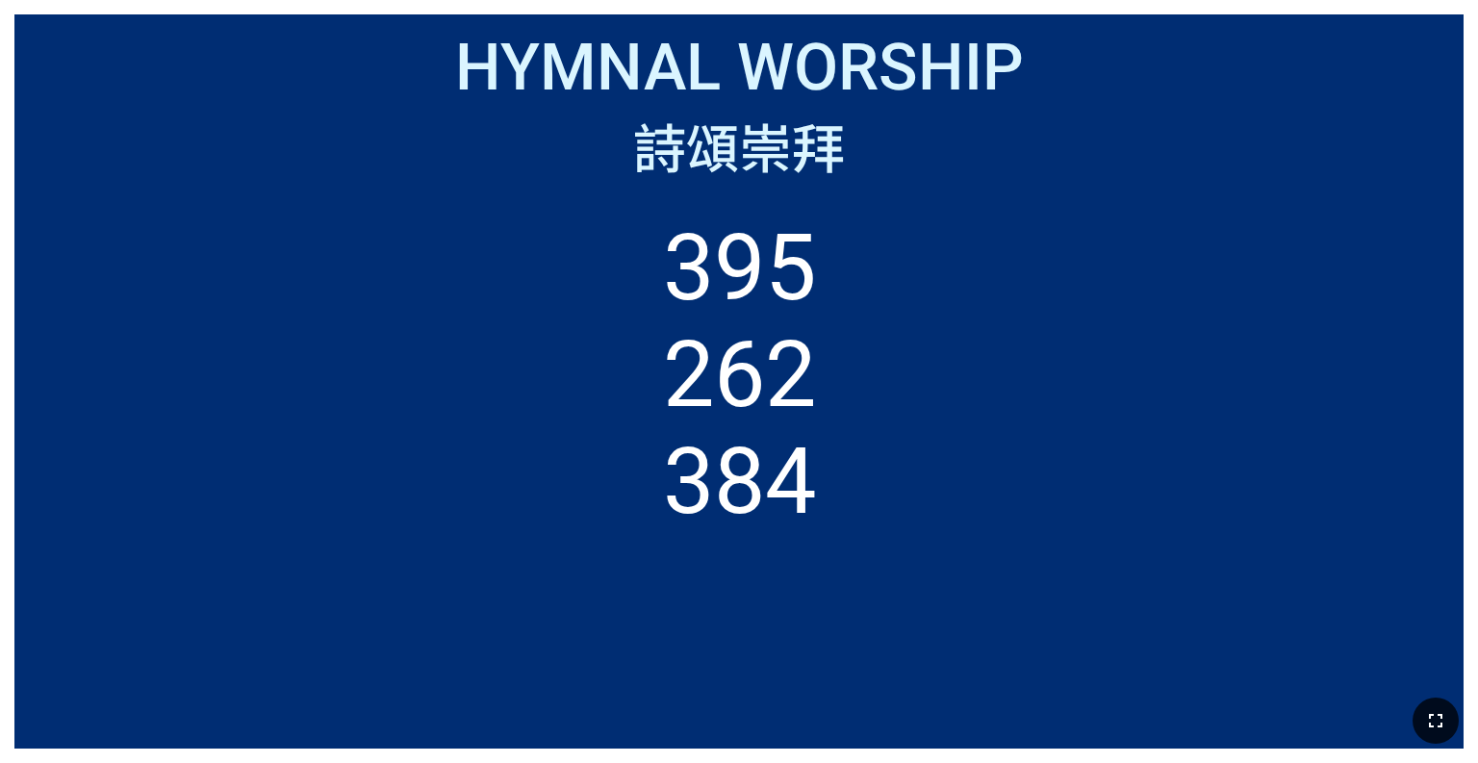
click at [1433, 739] on button "button" at bounding box center [1436, 721] width 46 height 46
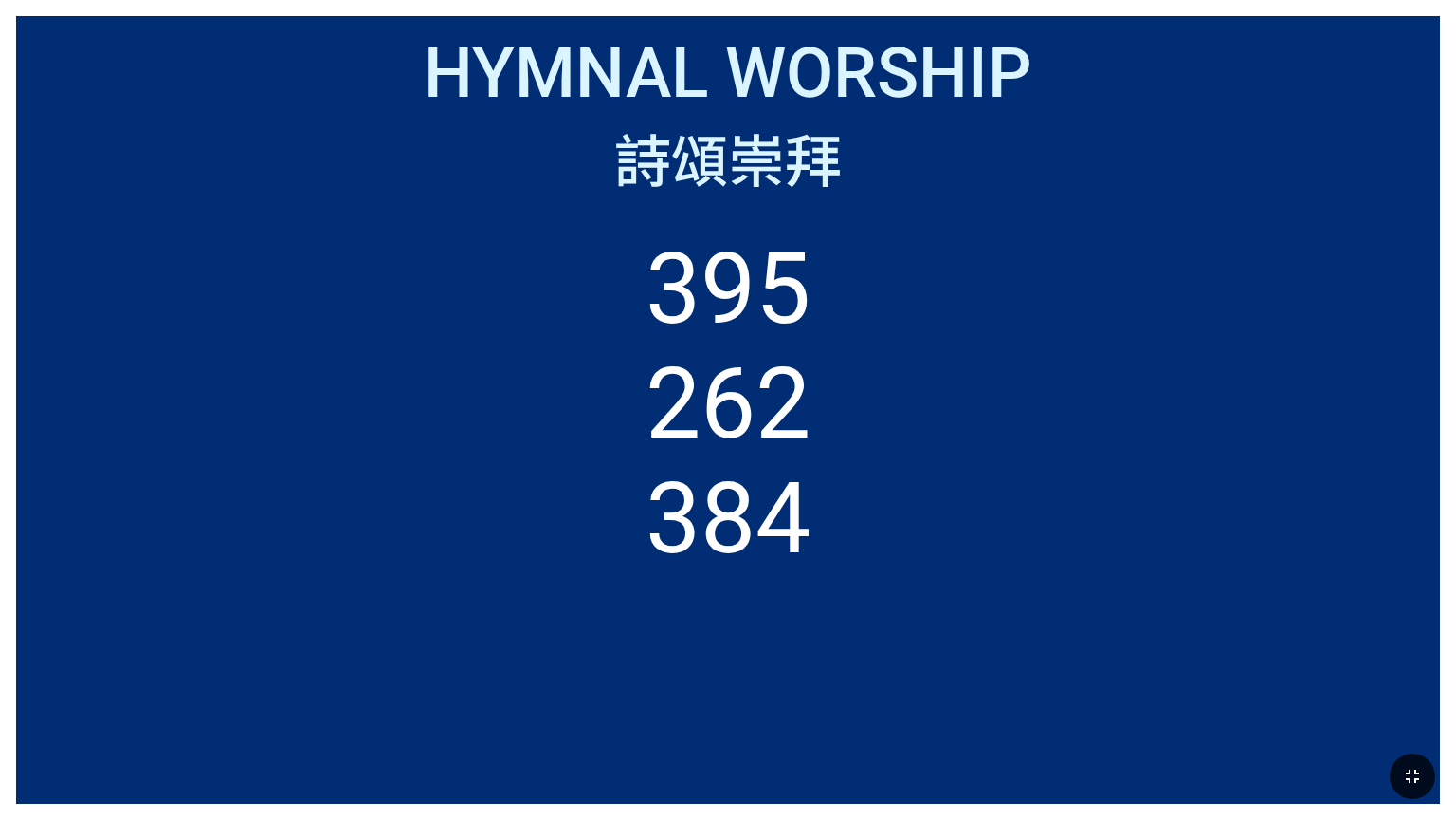
click at [1395, 752] on button "button" at bounding box center [1413, 776] width 45 height 45
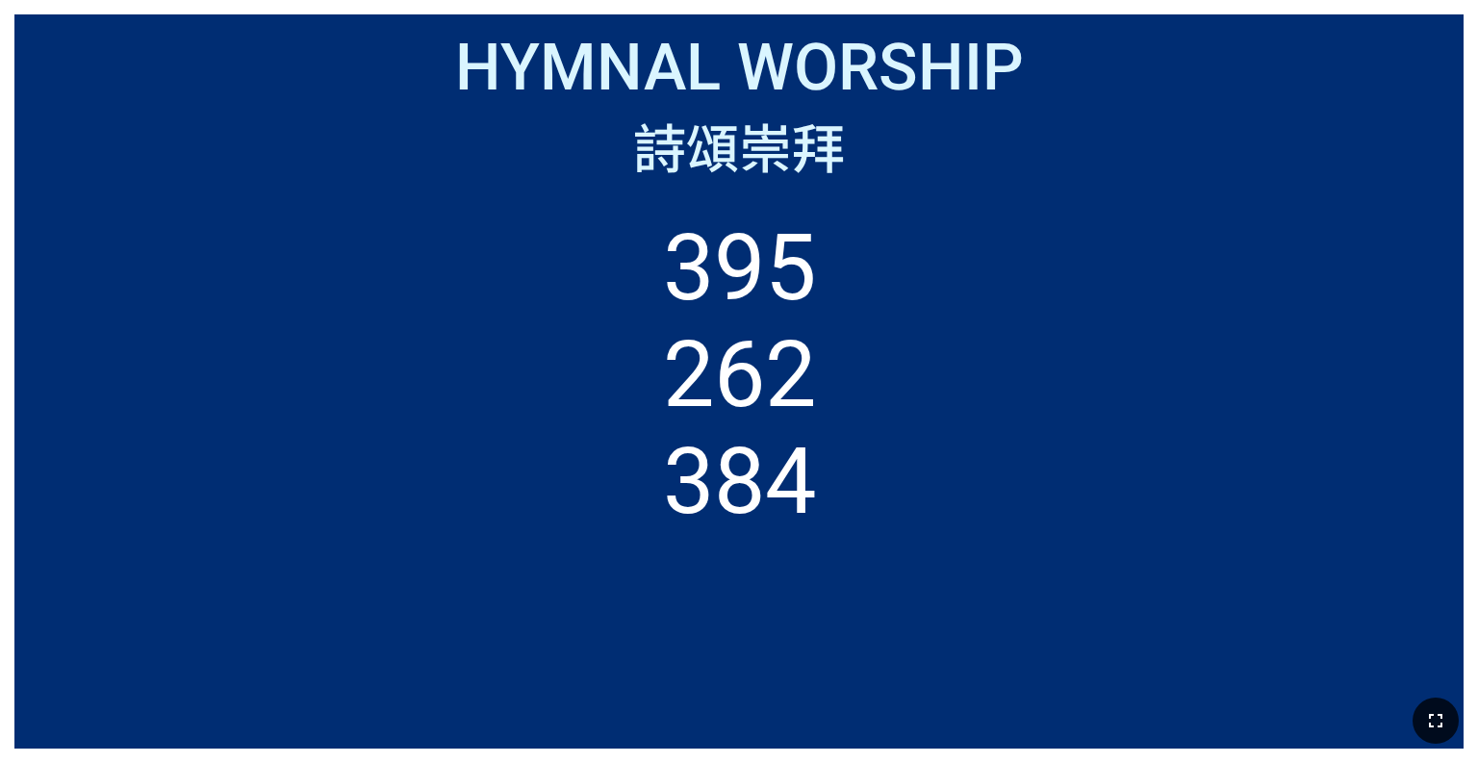
click at [1426, 727] on icon "button" at bounding box center [1435, 720] width 23 height 23
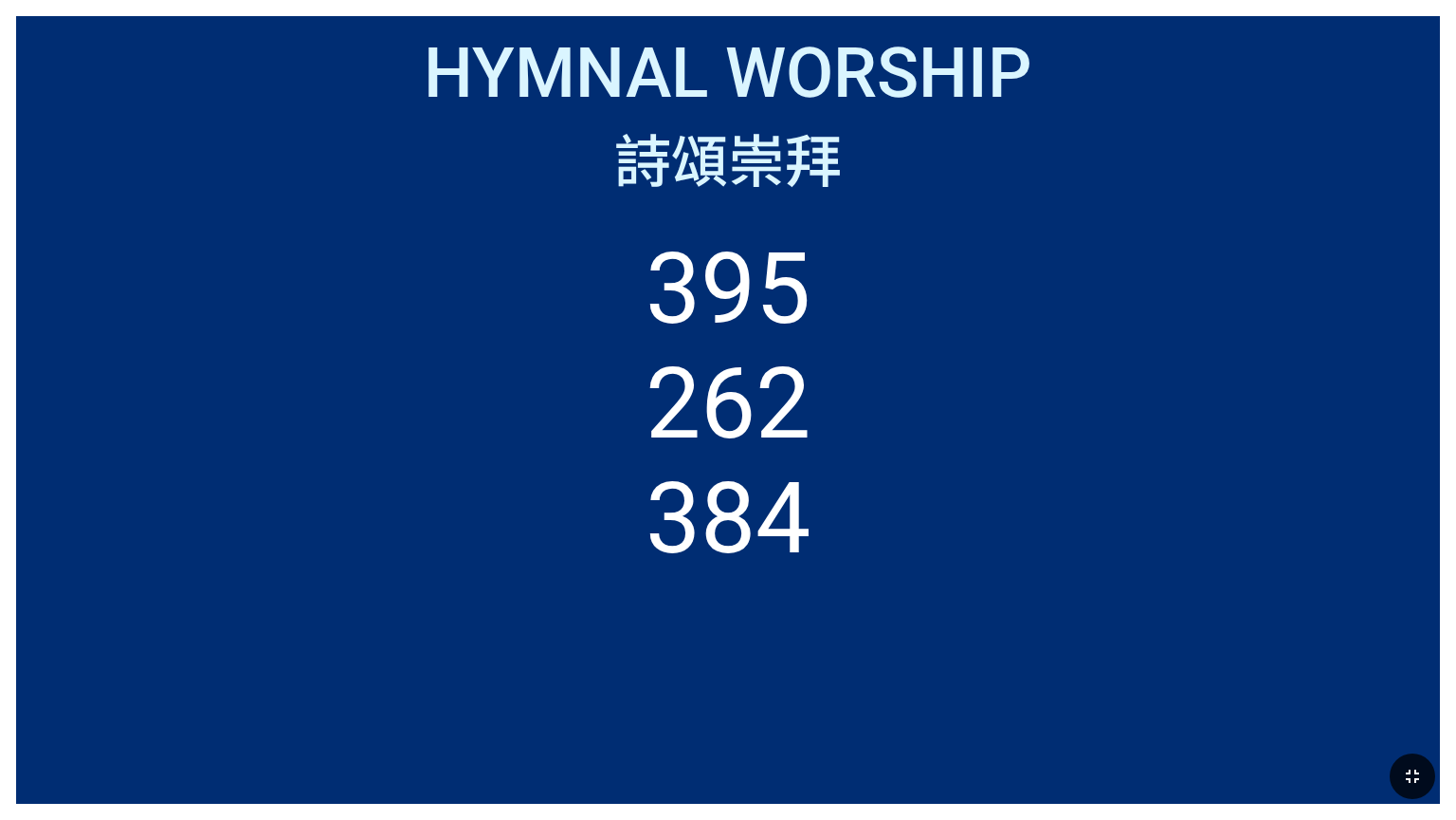
click at [1392, 752] on div at bounding box center [728, 777] width 1456 height 87
click at [1401, 752] on button "button" at bounding box center [1413, 776] width 45 height 45
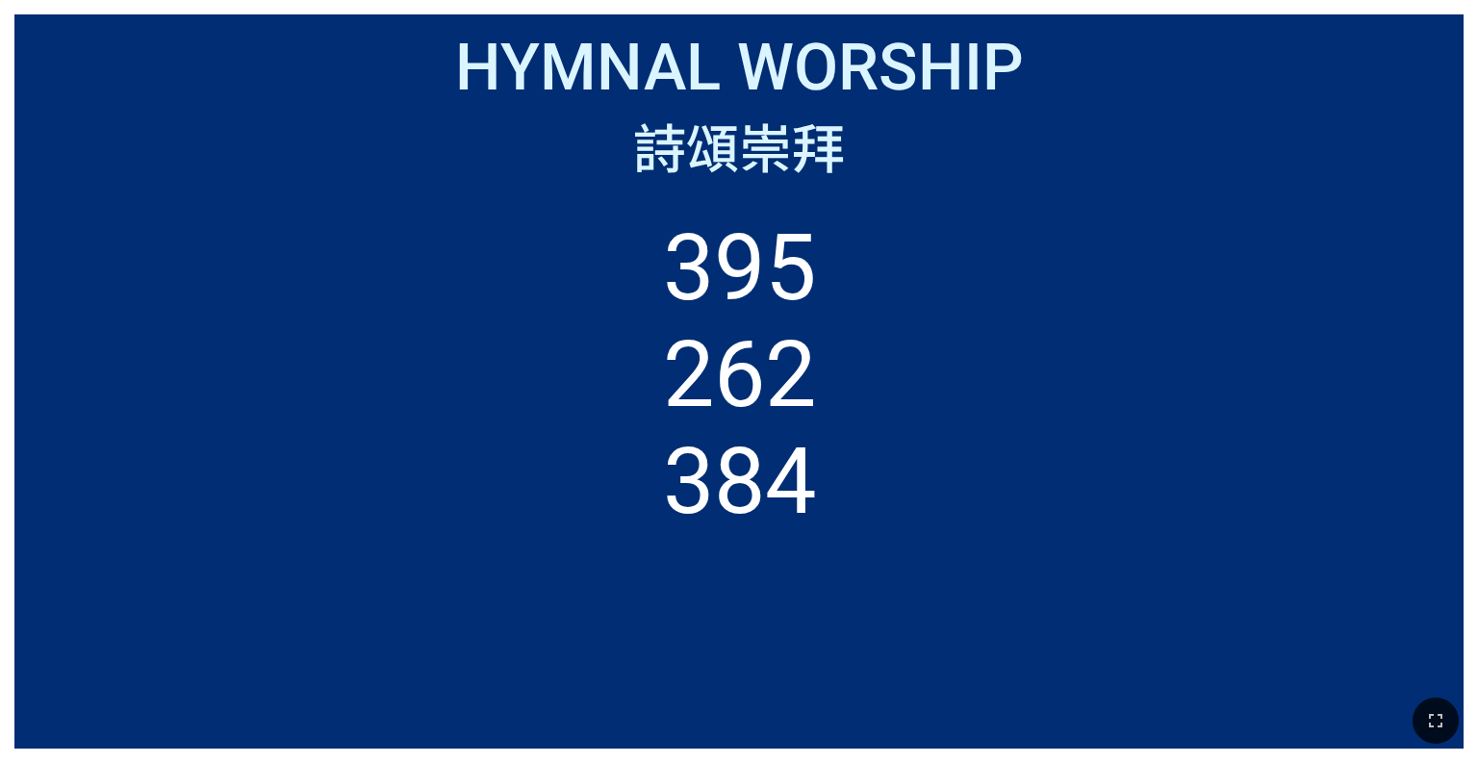
click at [1425, 712] on icon "button" at bounding box center [1435, 720] width 23 height 23
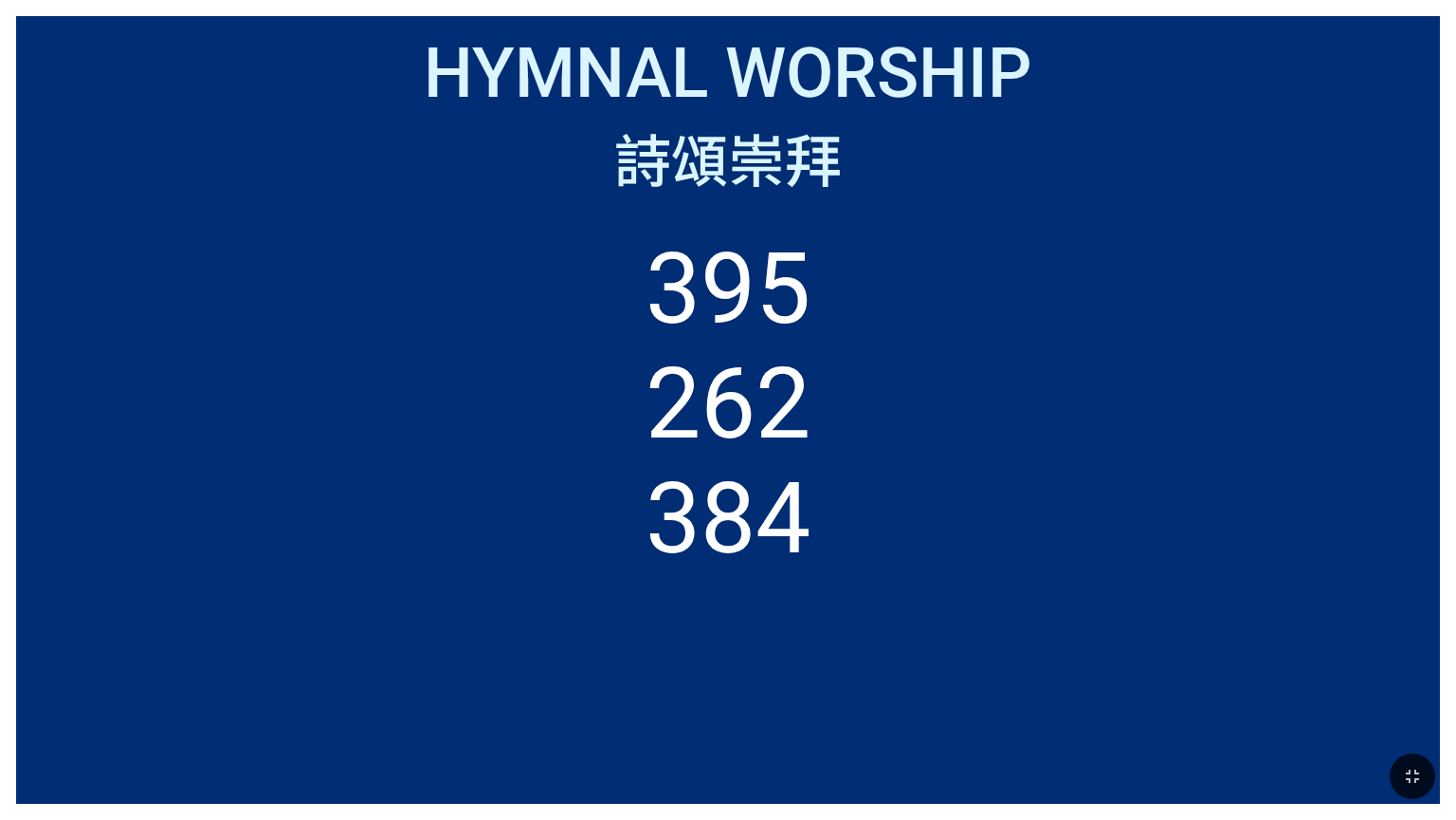
click at [1114, 592] on ol "395 262 384" at bounding box center [728, 502] width 1391 height 540
click at [131, 752] on div at bounding box center [728, 777] width 1456 height 87
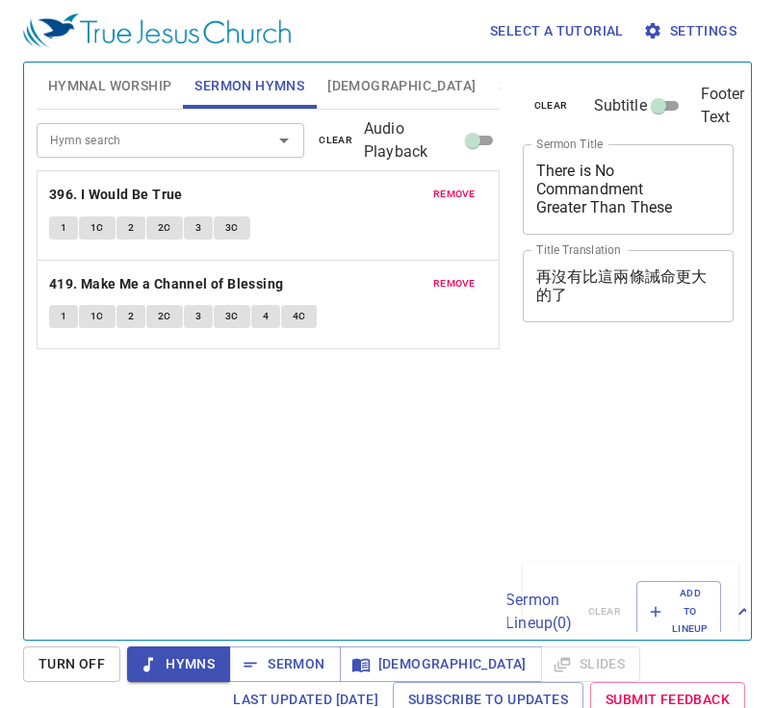
scroll to position [8, 0]
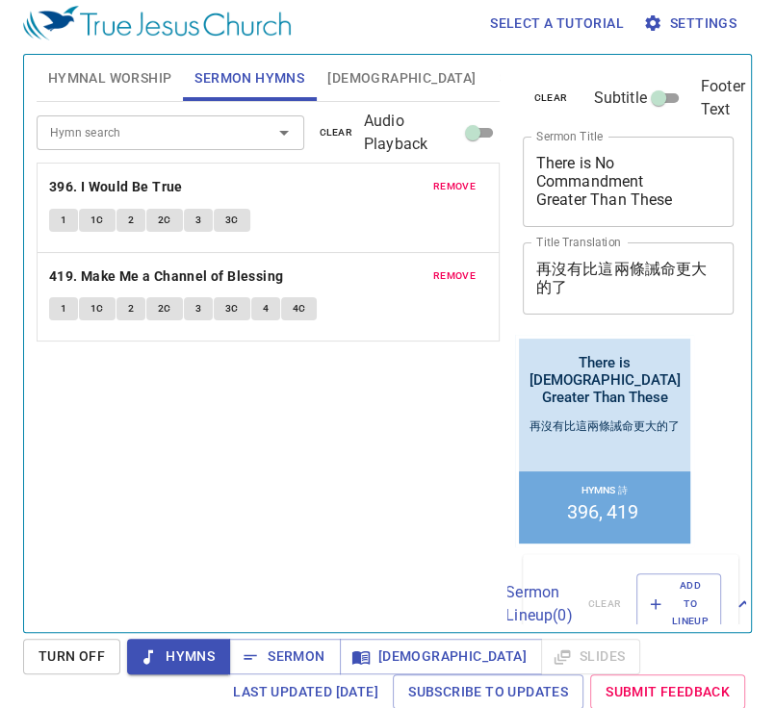
scroll to position [8, 0]
